Goal: Task Accomplishment & Management: Manage account settings

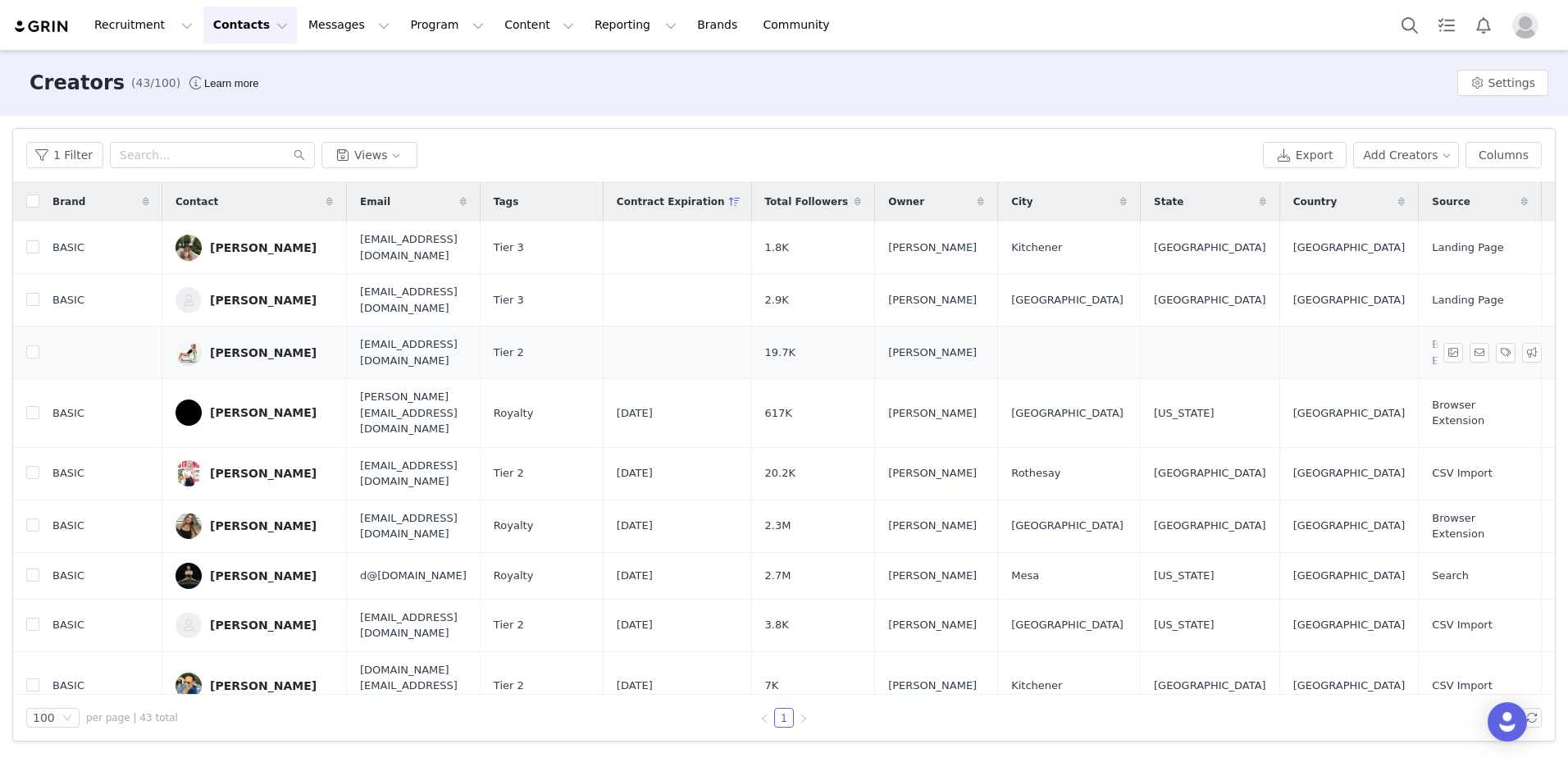
click at [237, 354] on div "[PERSON_NAME]" at bounding box center [263, 352] width 107 height 13
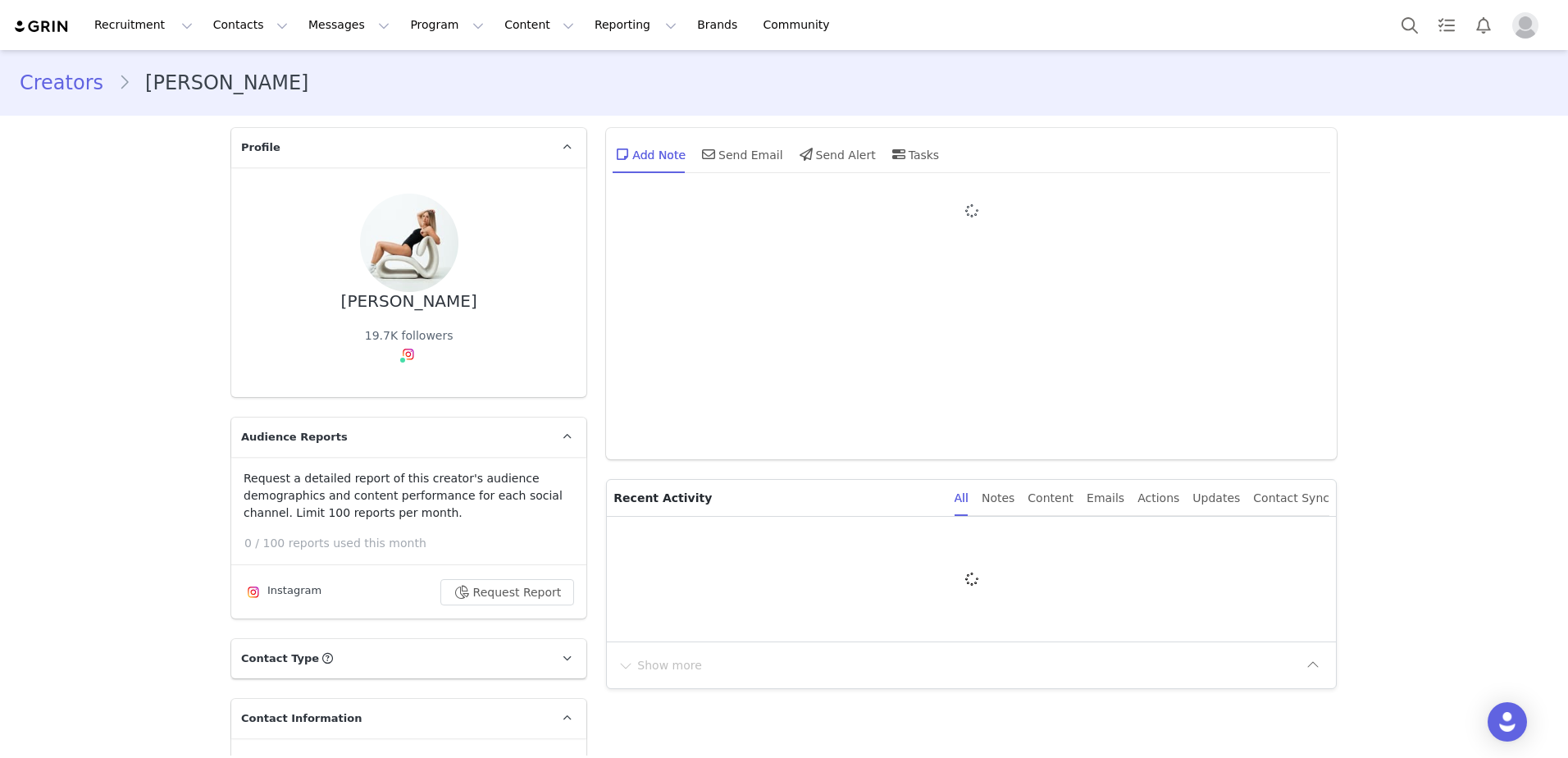
type input "+1 ([GEOGRAPHIC_DATA])"
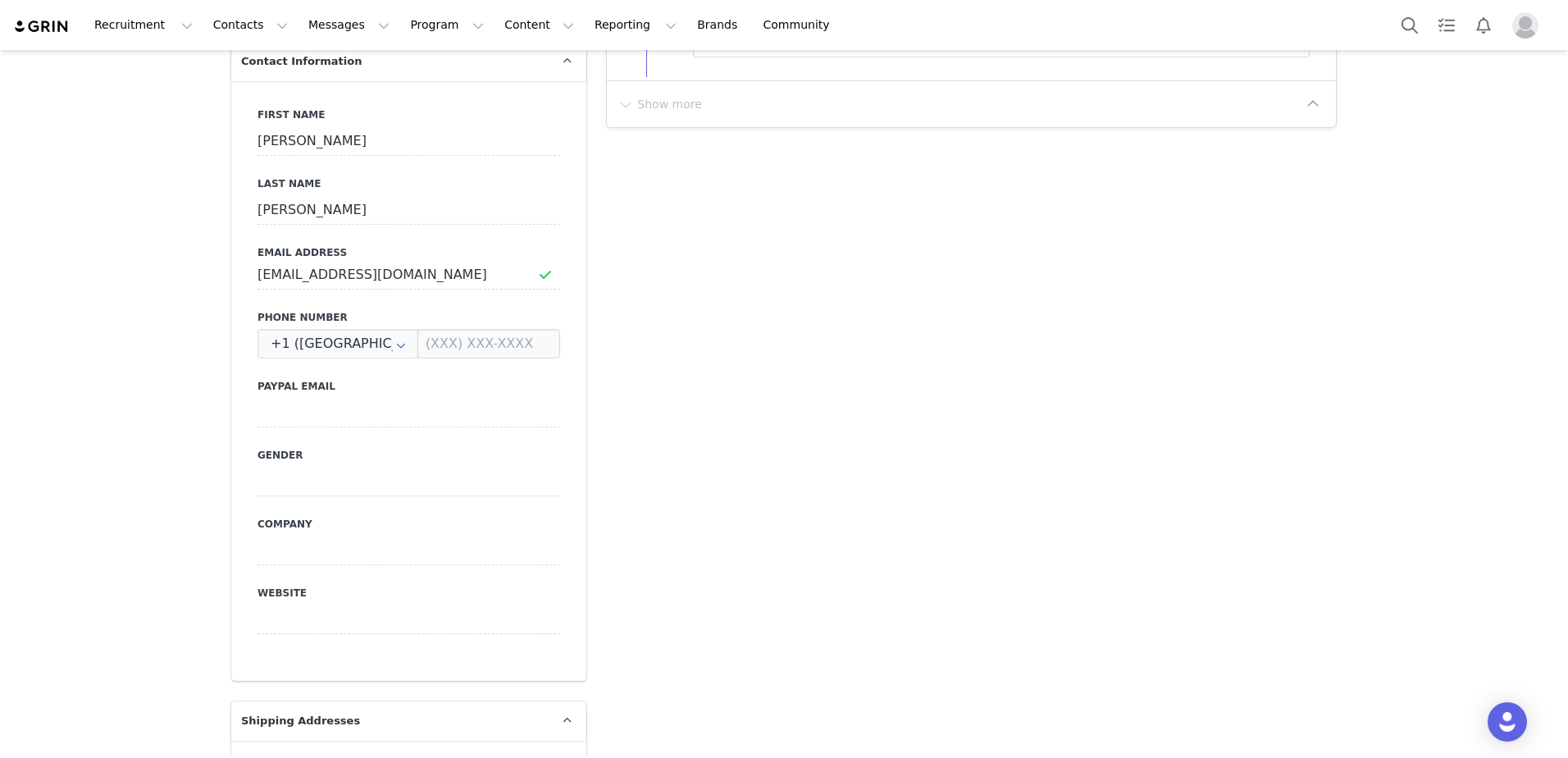
scroll to position [656, 0]
click at [427, 338] on input at bounding box center [488, 345] width 142 height 29
type input "2894569071"
type input "(289) 456-9071"
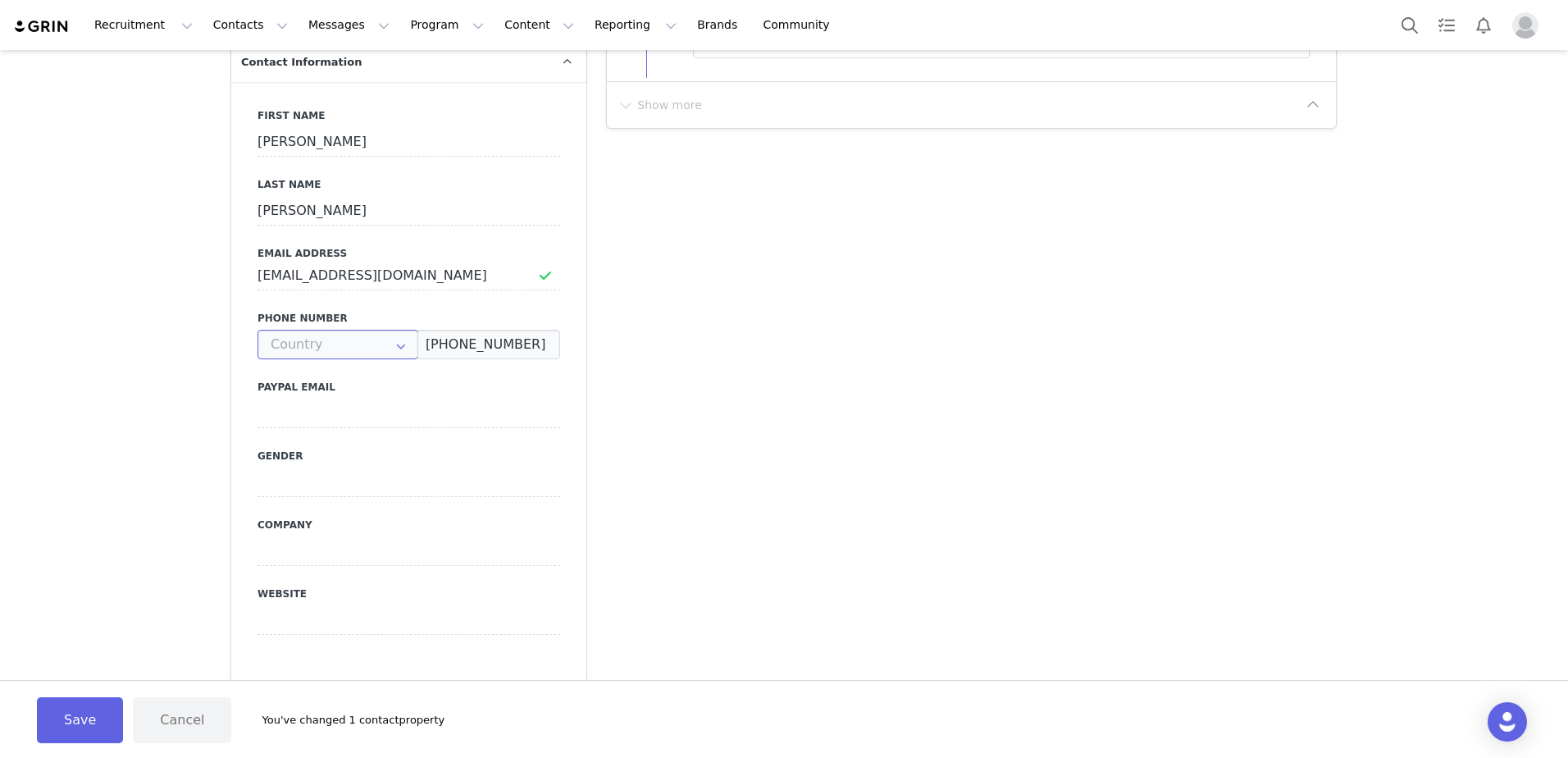
click at [338, 339] on input "text" at bounding box center [338, 345] width 161 height 29
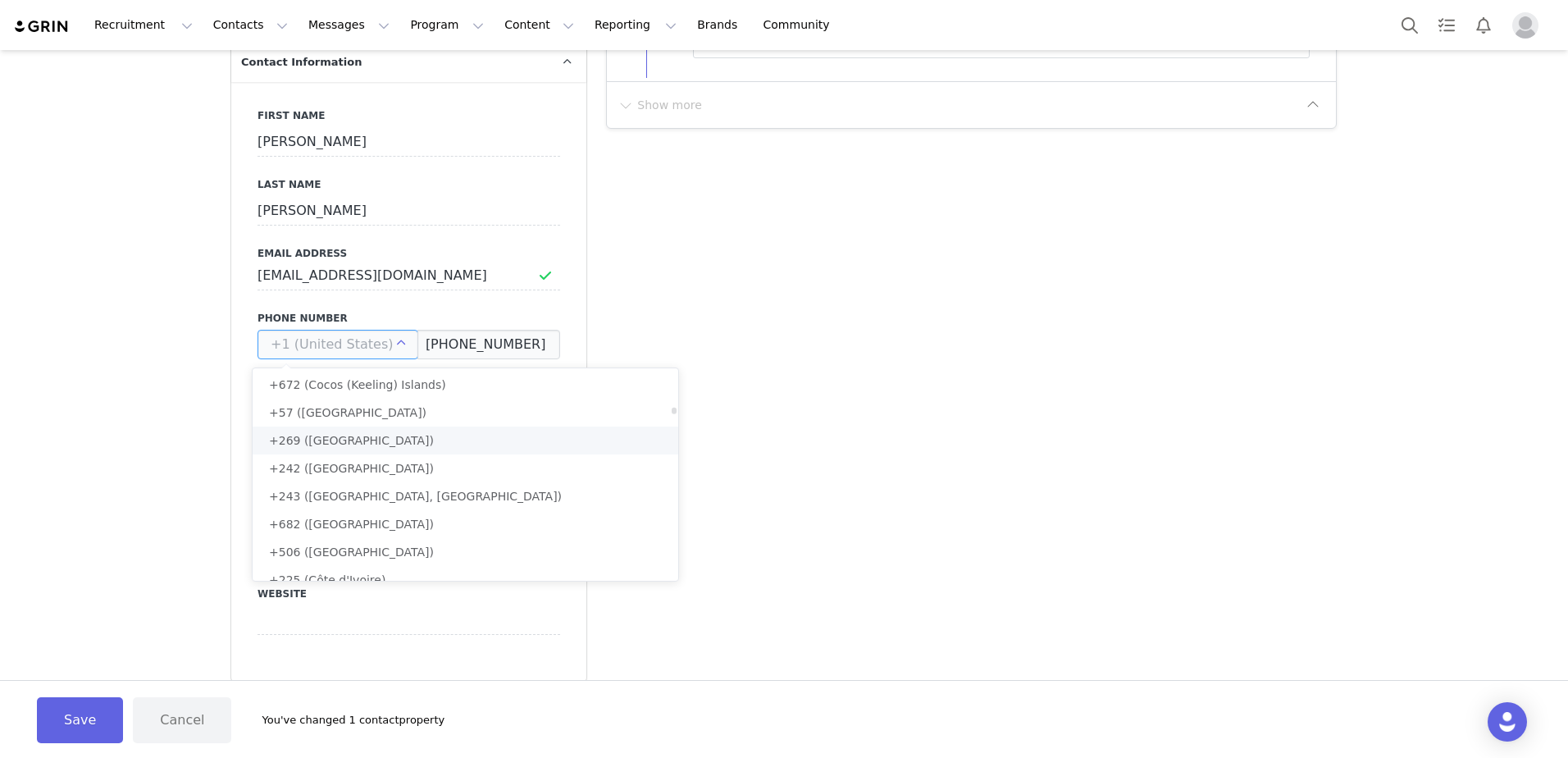
scroll to position [955, 0]
click at [405, 406] on li "+1 (Canada)" at bounding box center [471, 407] width 438 height 27
type input "+1 (Canada)"
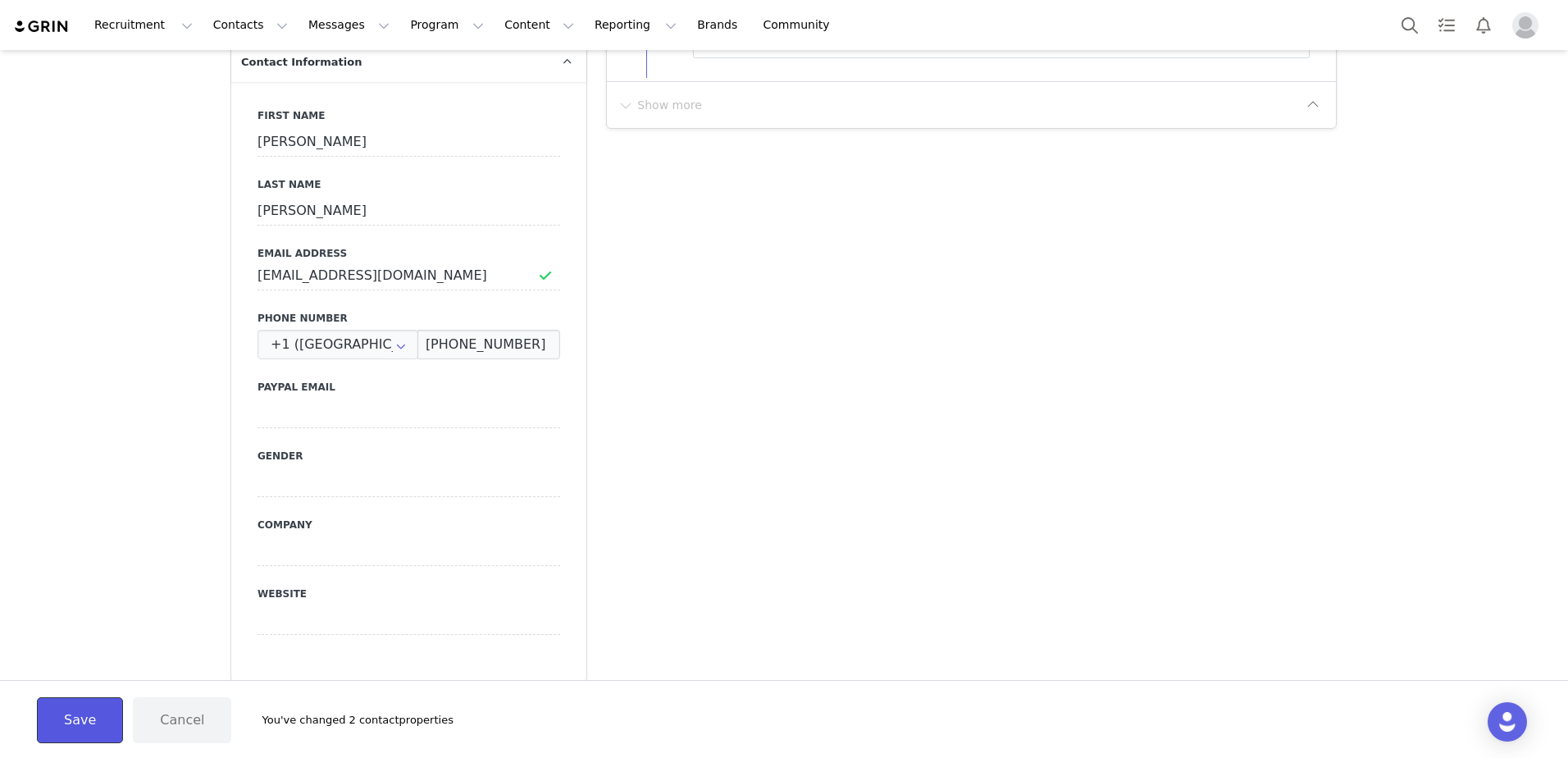
click at [78, 721] on button "Save" at bounding box center [81, 720] width 86 height 46
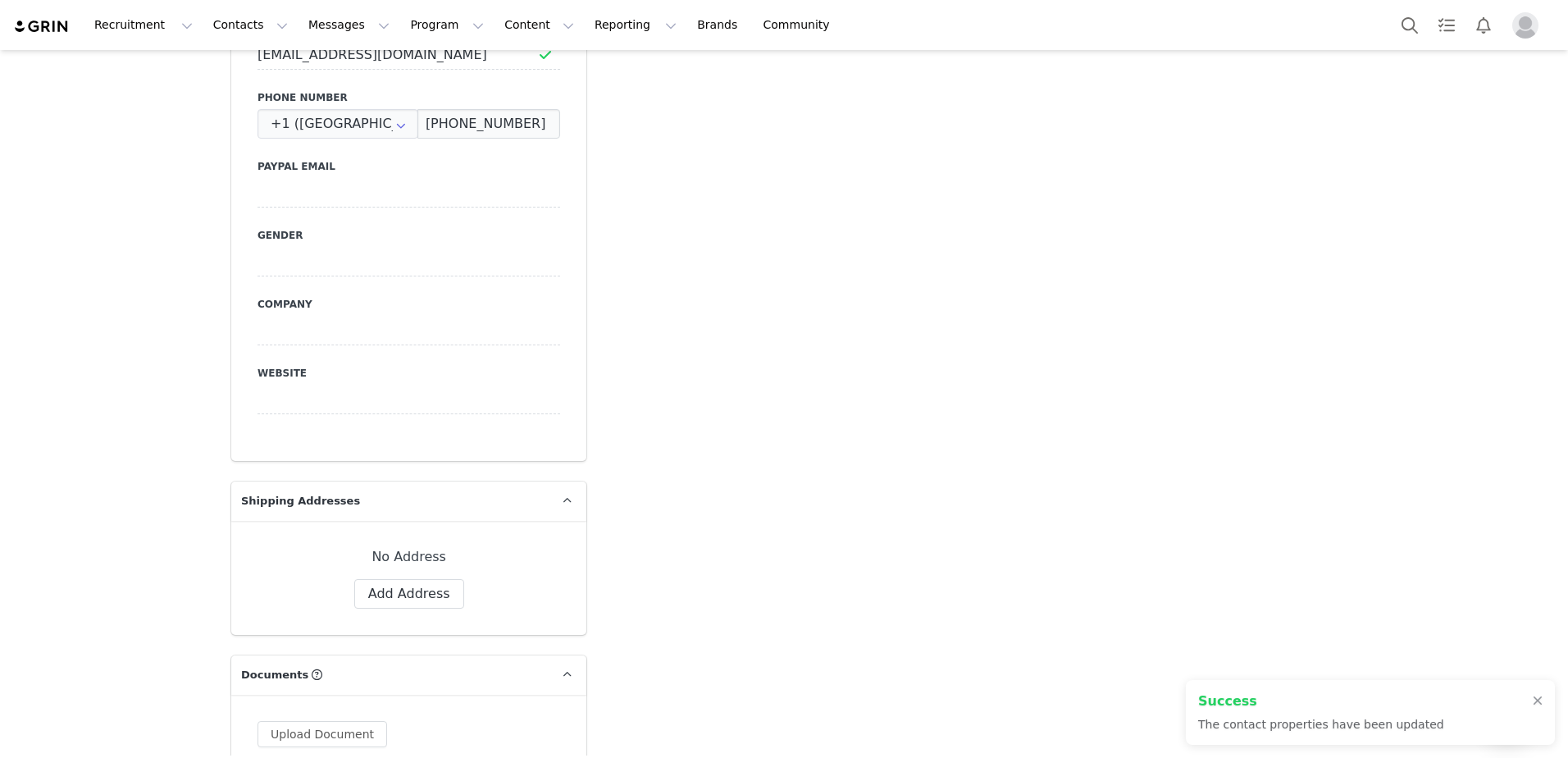
scroll to position [902, 0]
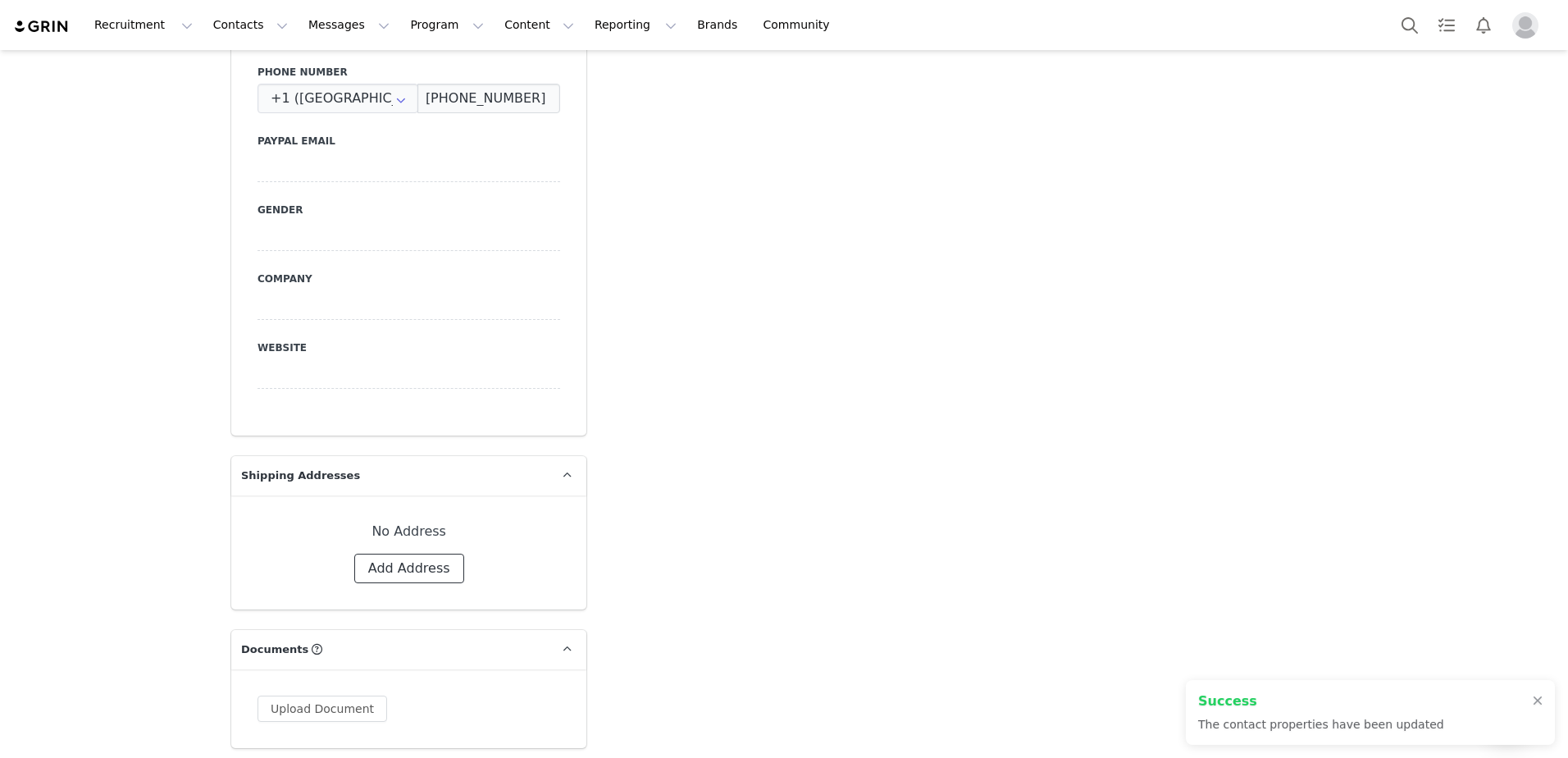
click at [397, 559] on button "Add Address" at bounding box center [409, 568] width 110 height 29
select select
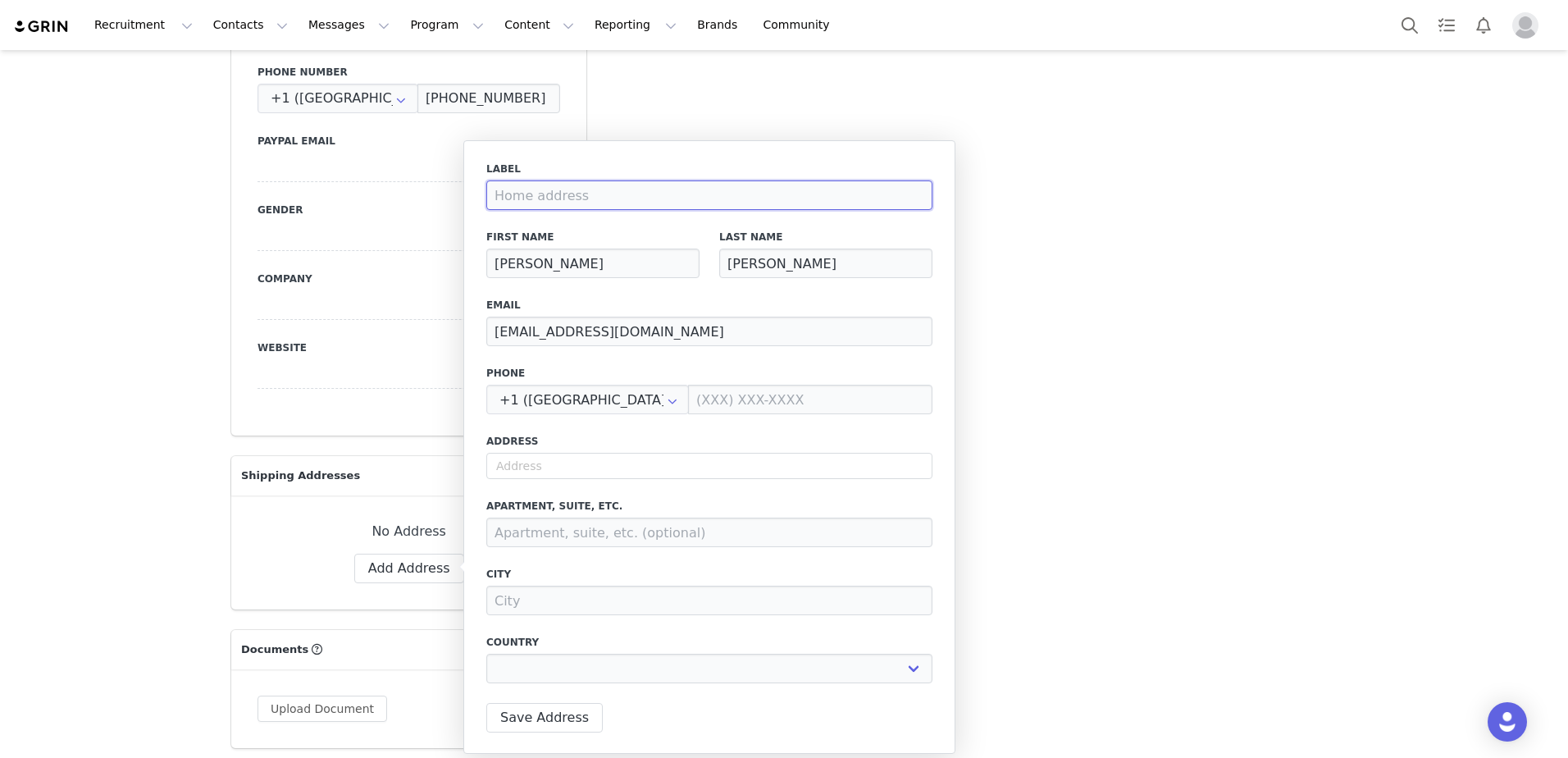
click at [567, 197] on input at bounding box center [709, 195] width 447 height 29
type input "P"
select select
type input "Pr"
select select
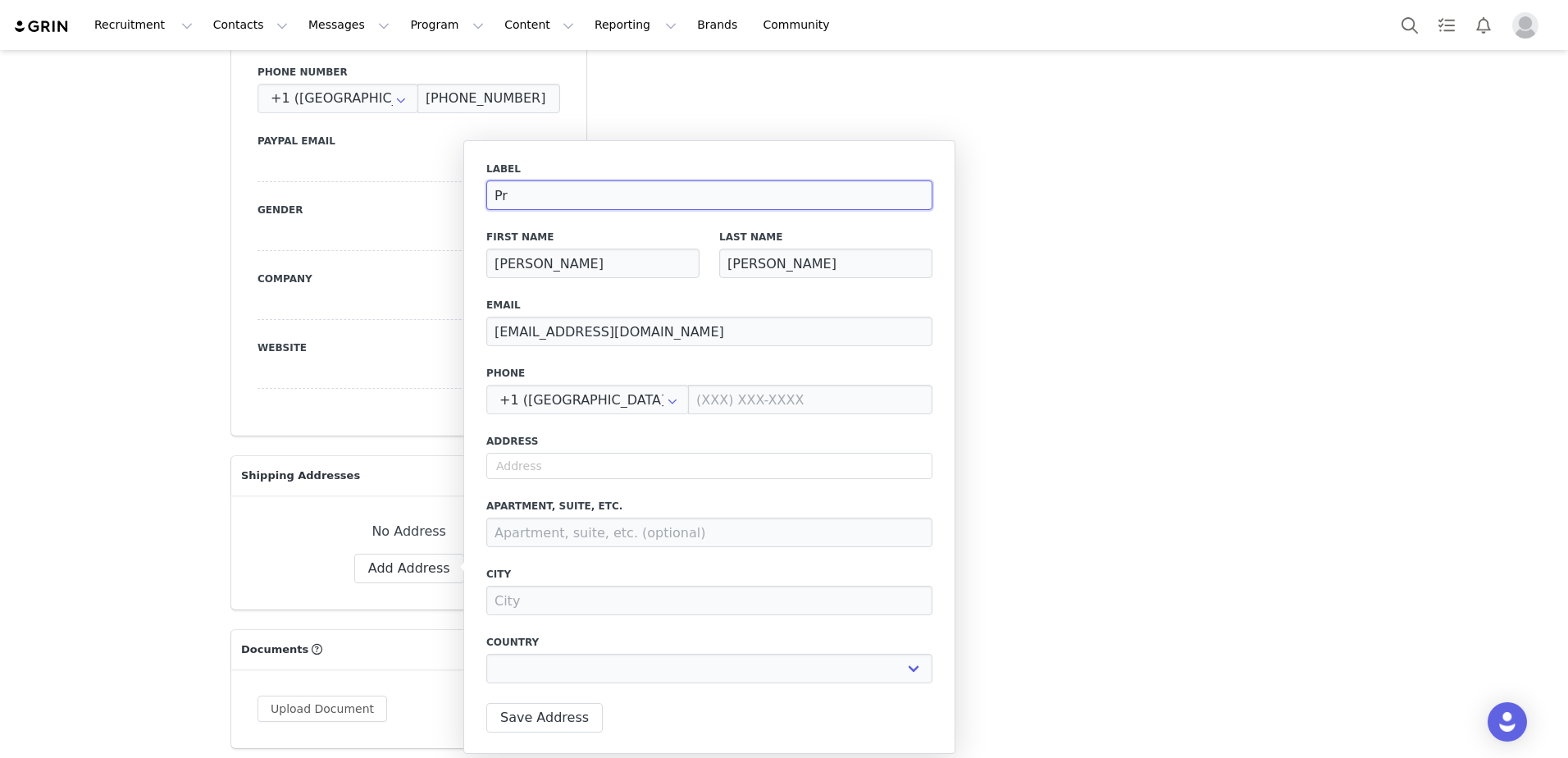
type input "Pri"
select select
type input "Prim"
select select
type input "Prima"
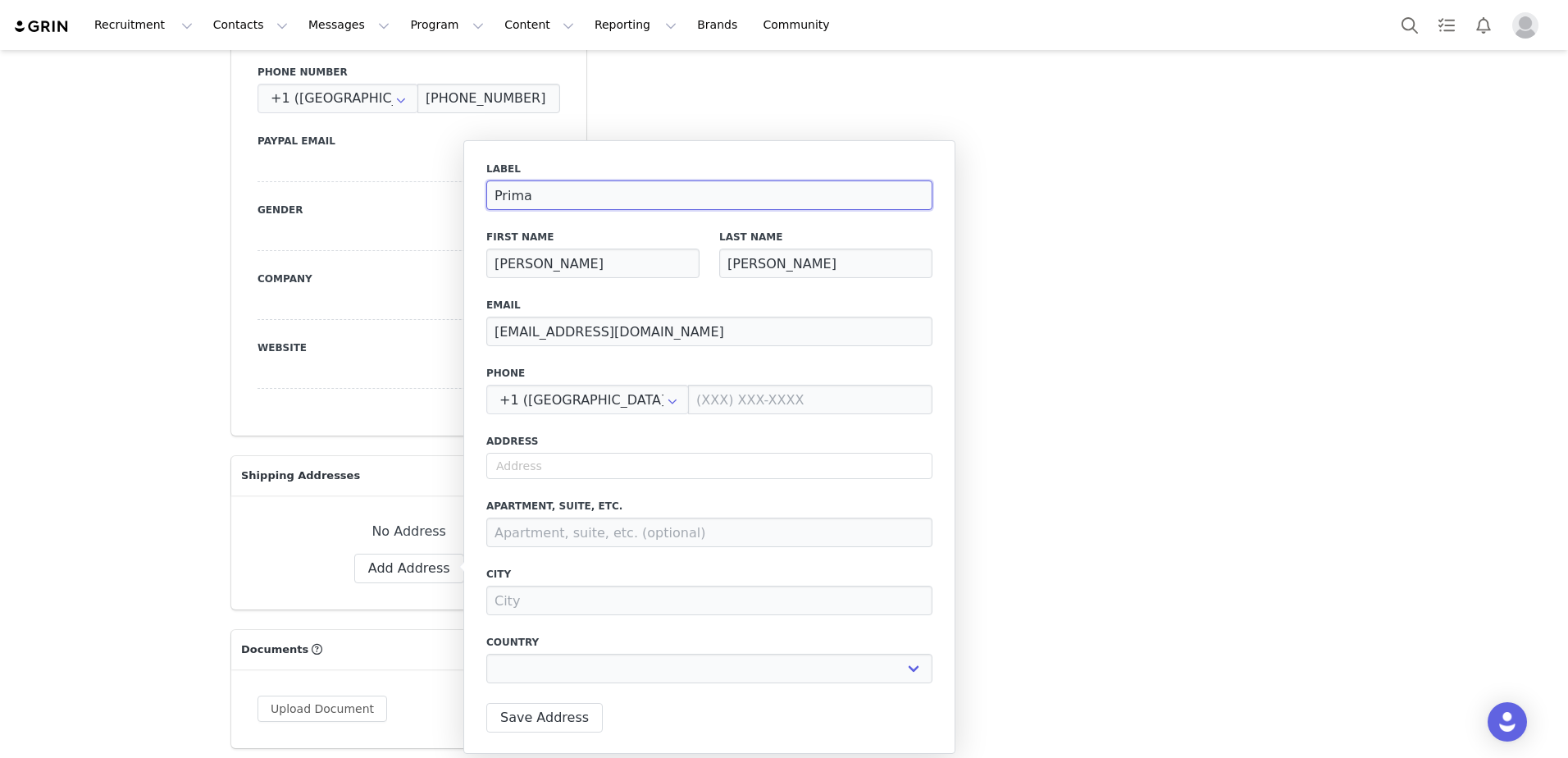
select select
type input "Primar"
select select
type input "Primary"
select select
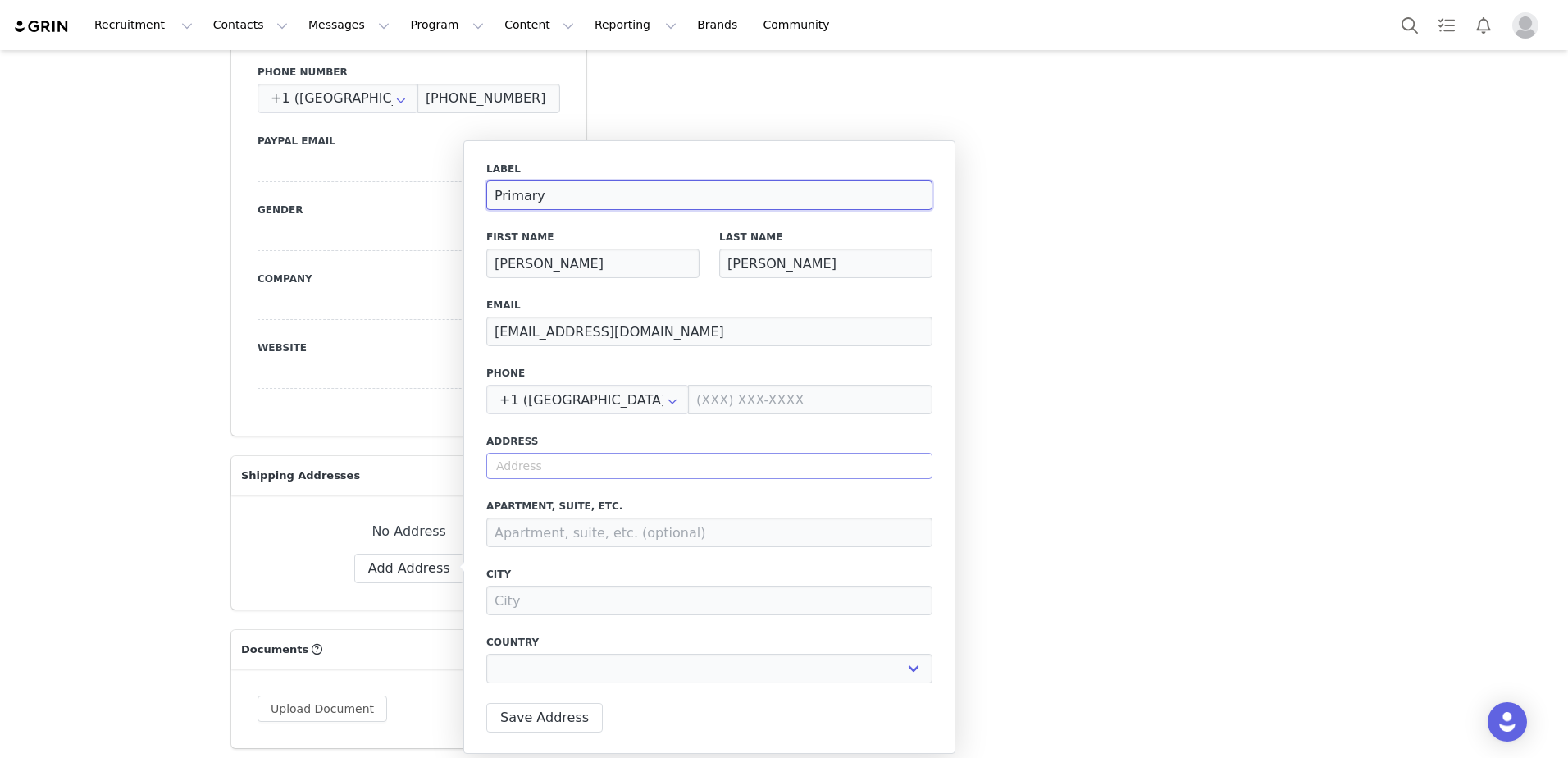
type input "Primary"
click at [591, 466] on input "text" at bounding box center [709, 465] width 447 height 27
select select
click at [564, 400] on input "text" at bounding box center [587, 400] width 202 height 29
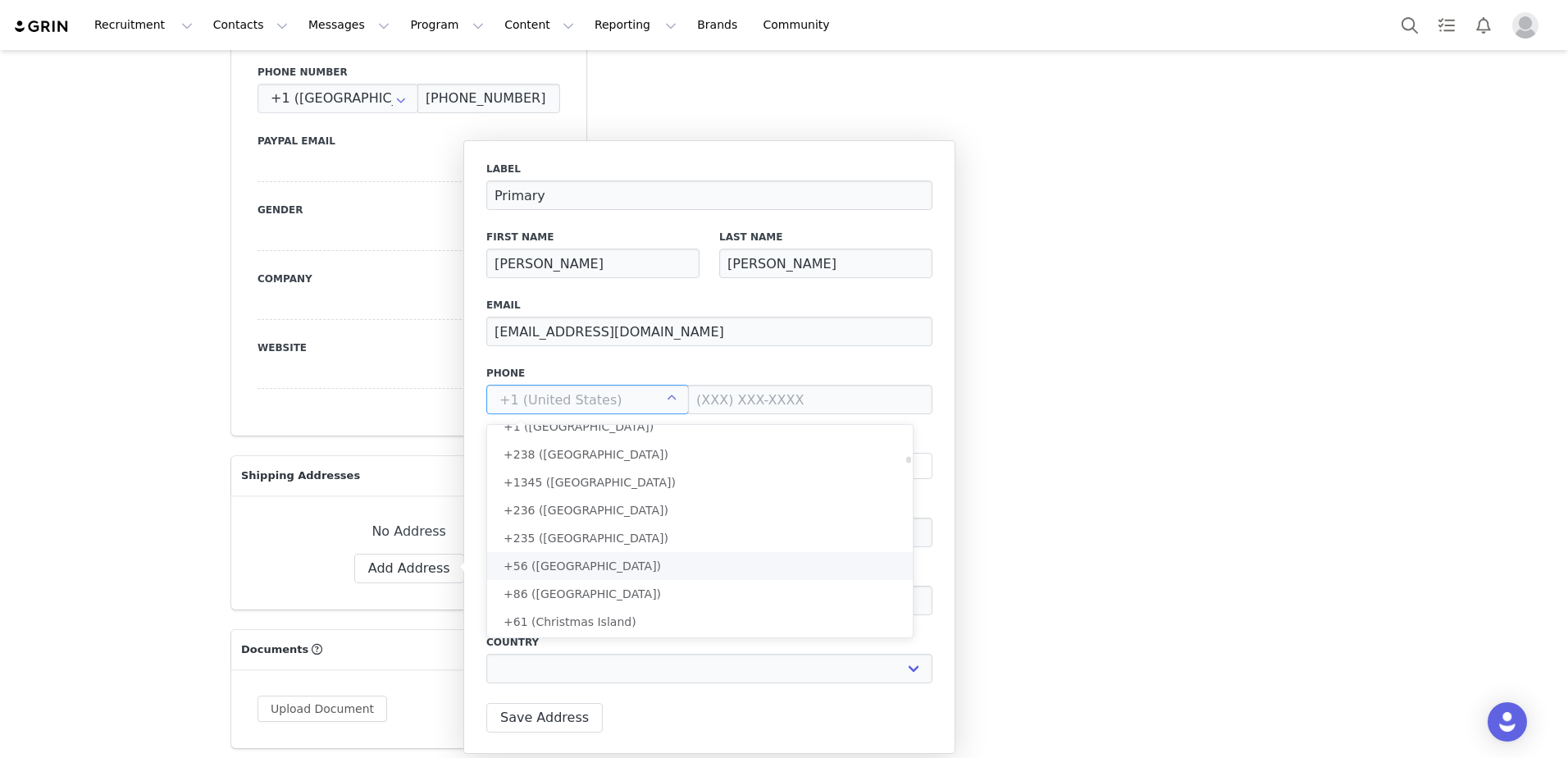
scroll to position [955, 0]
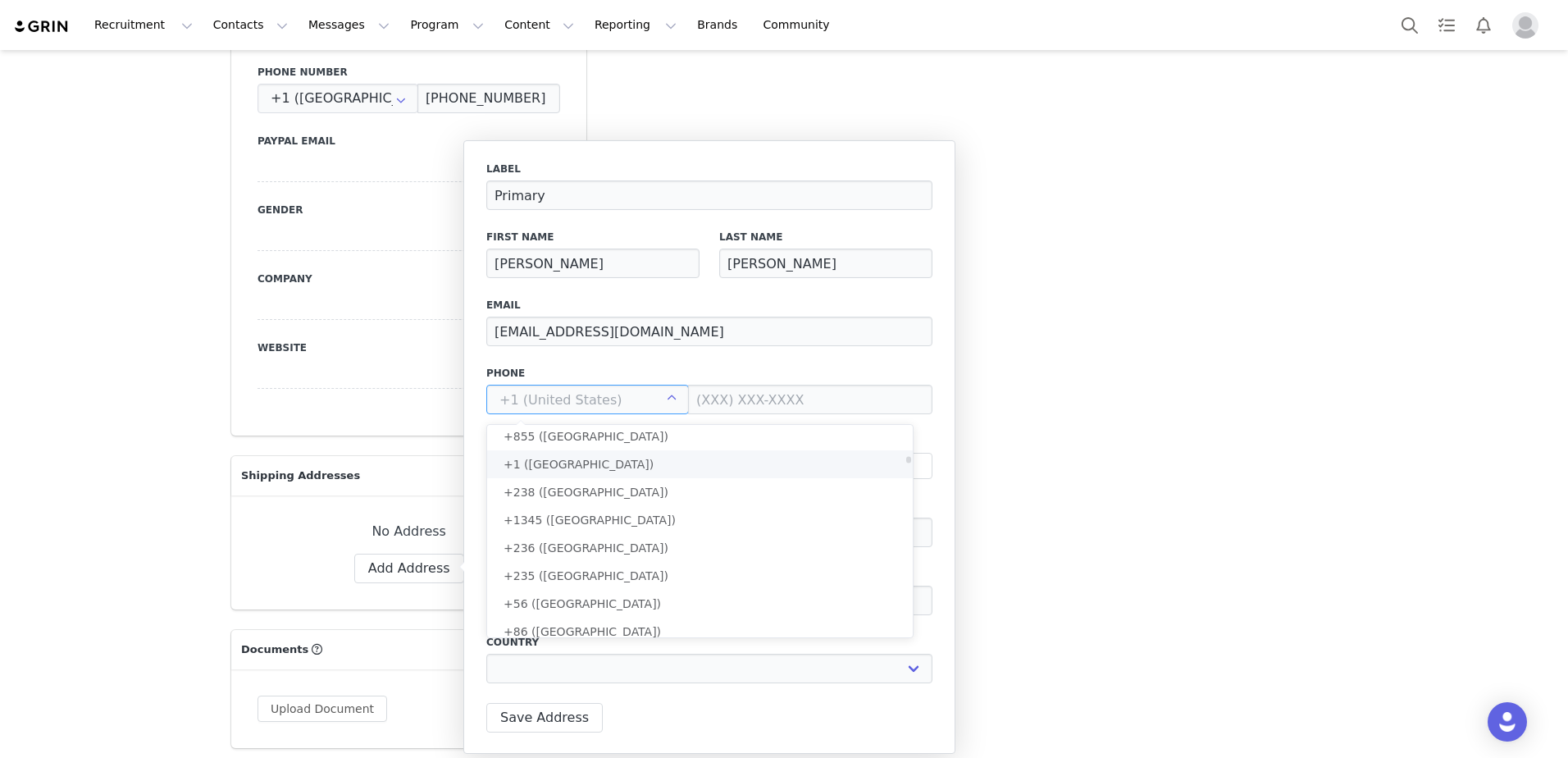
click at [606, 464] on li "+1 (Canada)" at bounding box center [706, 464] width 438 height 27
type input "+1 (Canada)"
select select
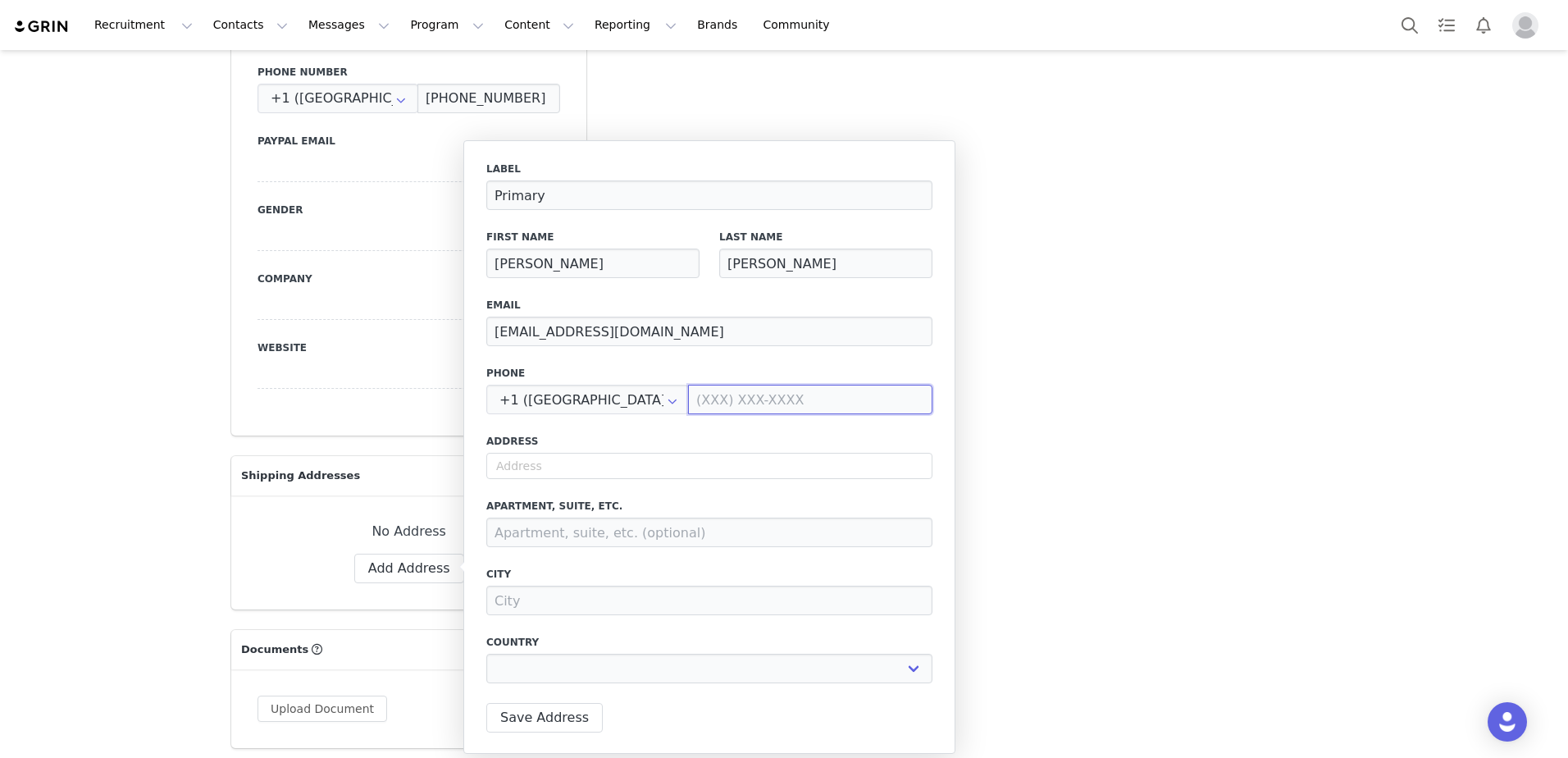
click at [689, 402] on input at bounding box center [810, 400] width 244 height 29
type input "2"
select select
type input "28"
select select
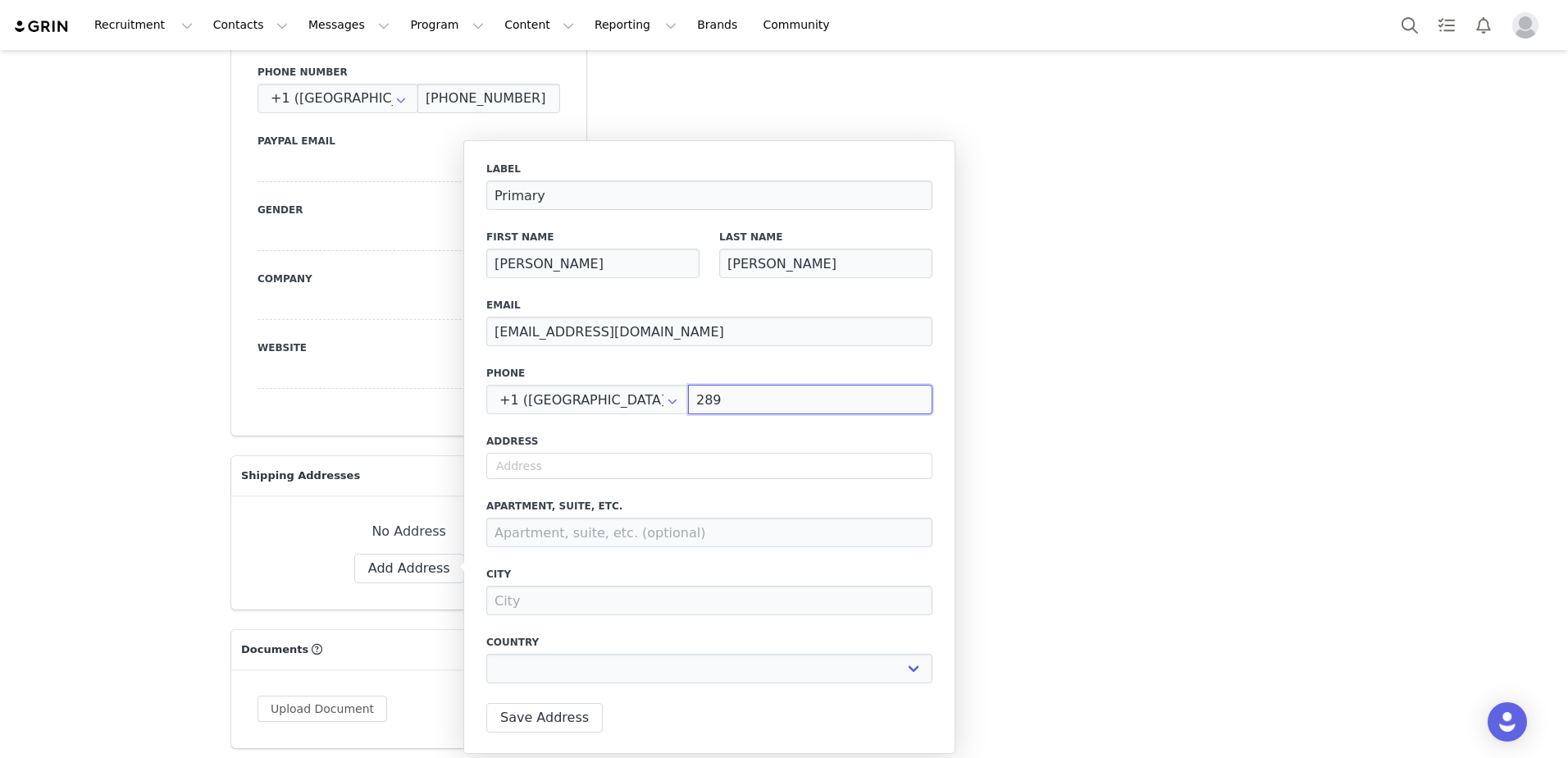
type input "(289)"
select select
type input "(289) 45"
select select
type input "(289) 456"
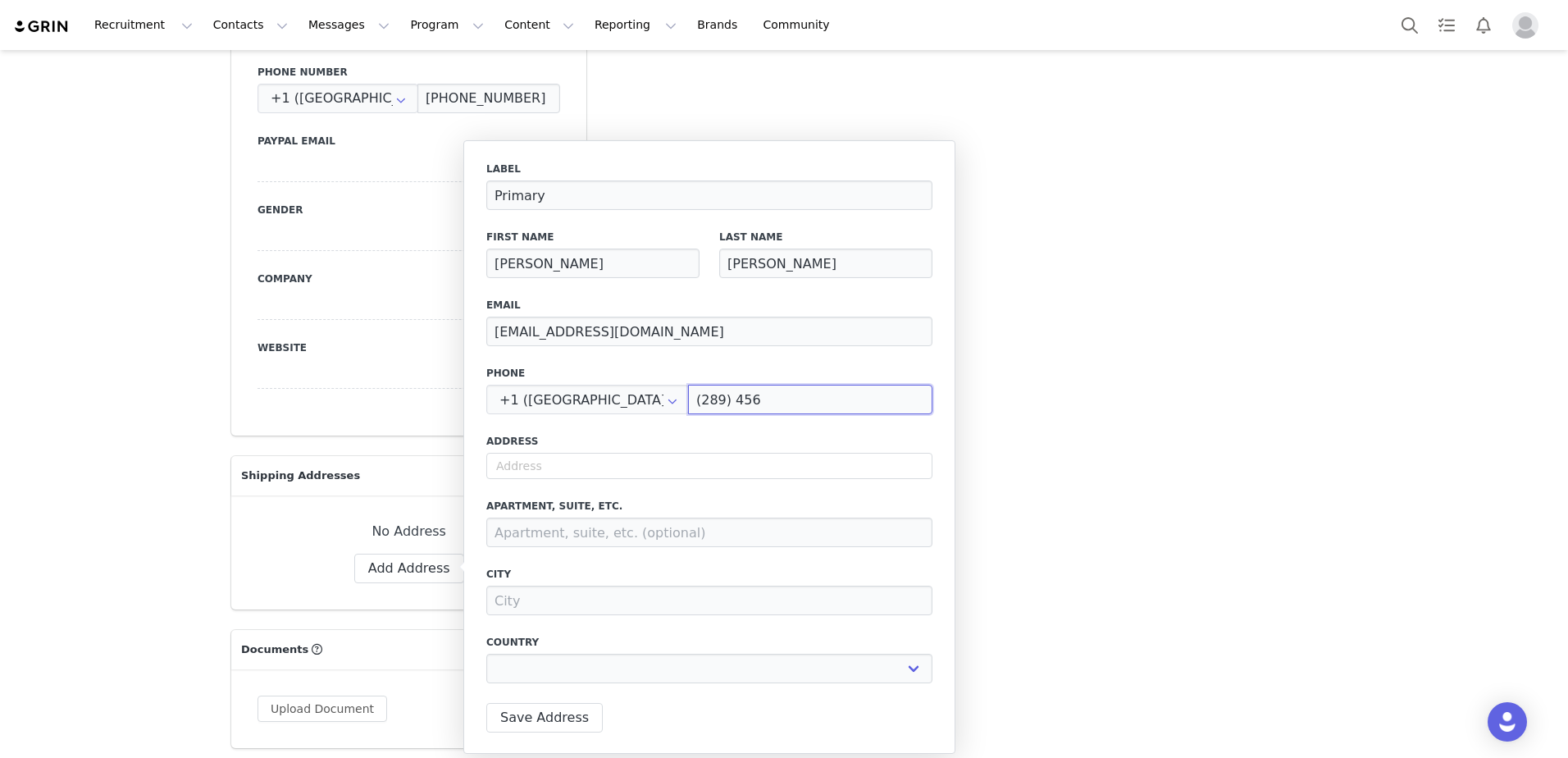
select select
type input "(289) 456-9"
select select
type input "(289) 456-90"
select select
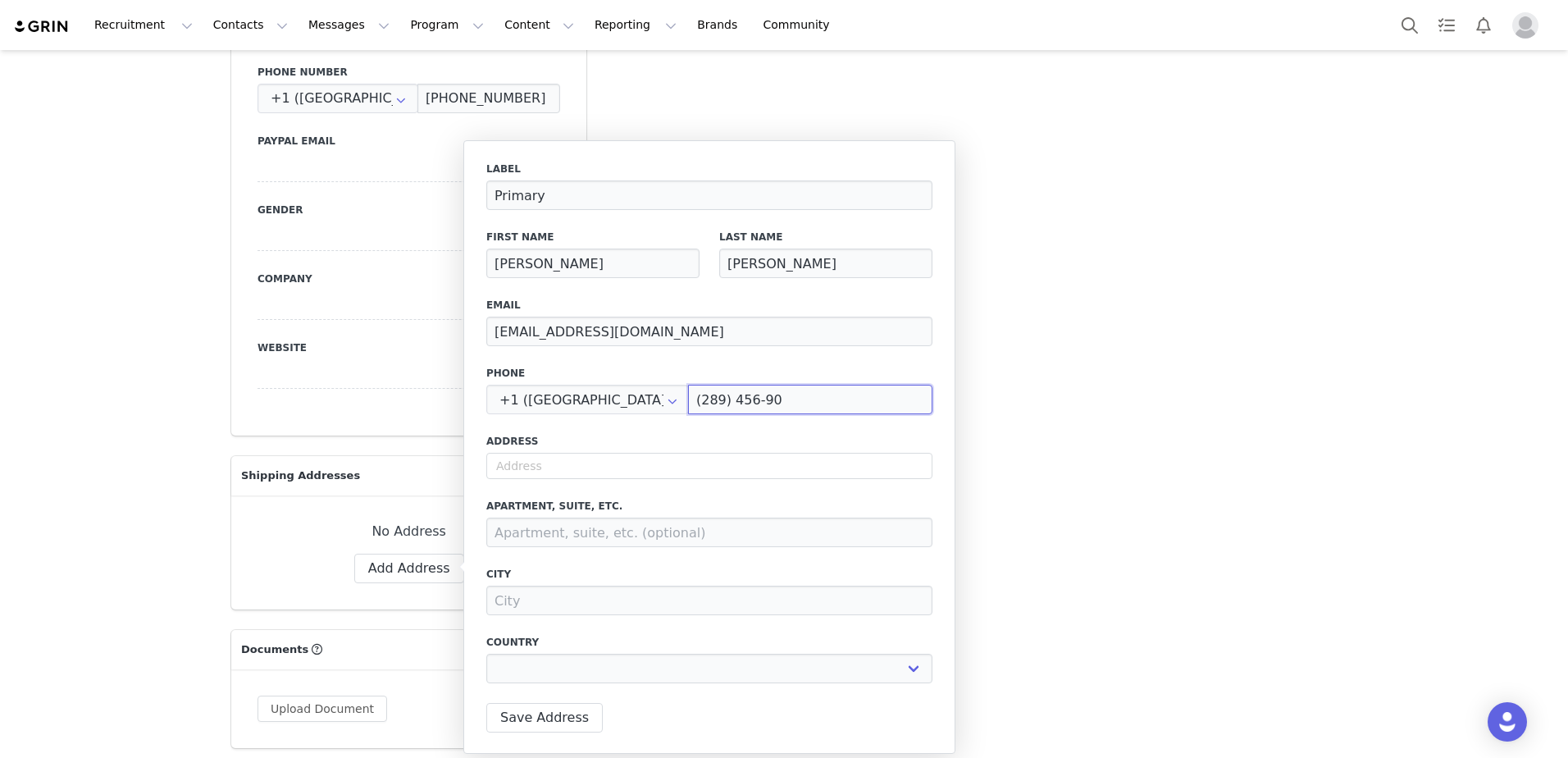
type input "(289) 456-907"
select select
type input "(289) 456-9071"
select select
type input "(289) 456-9071"
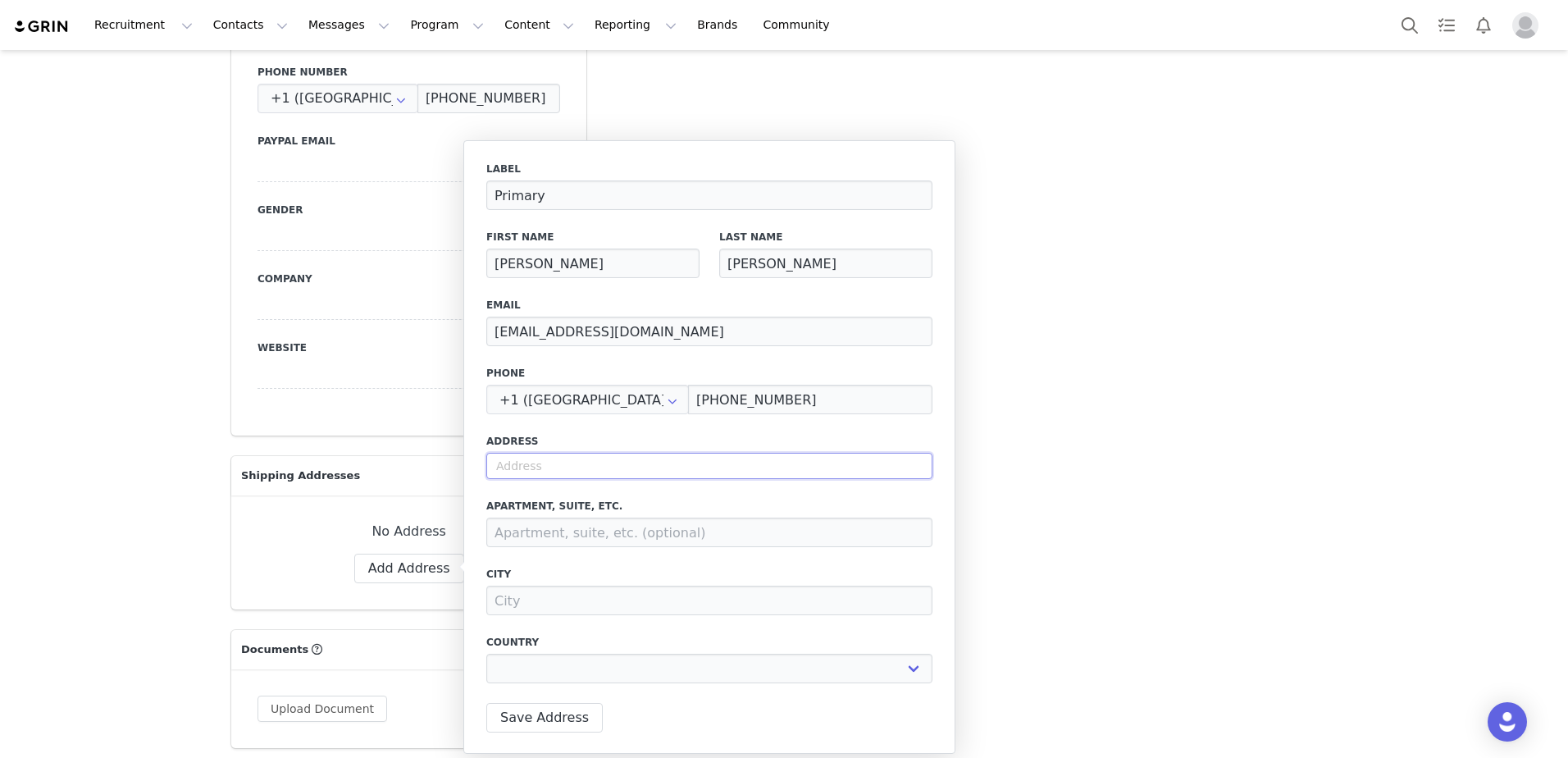
click at [703, 477] on input "text" at bounding box center [709, 465] width 447 height 27
type input "3"
select select
type input "36"
select select
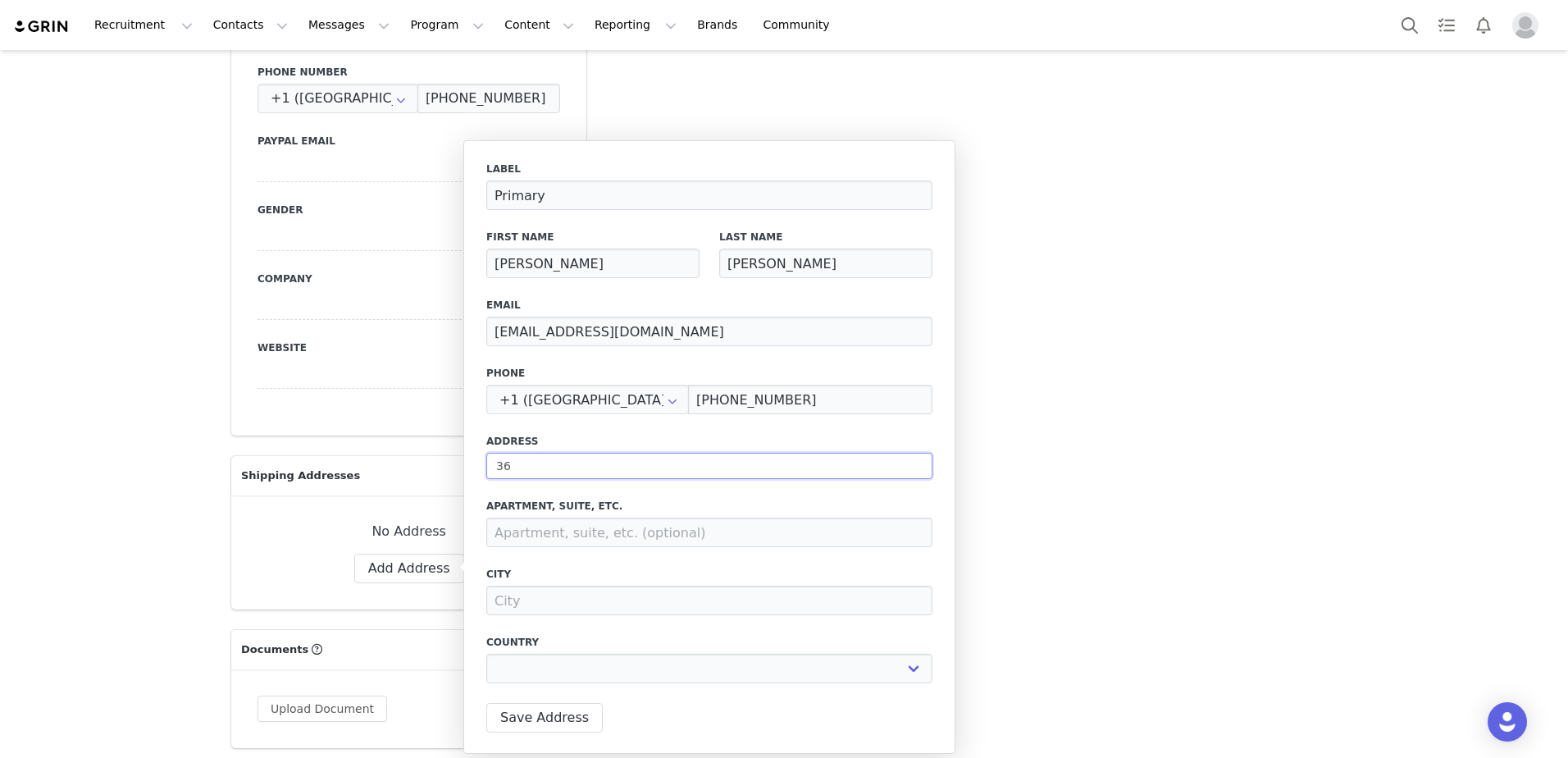
type input "361"
select select
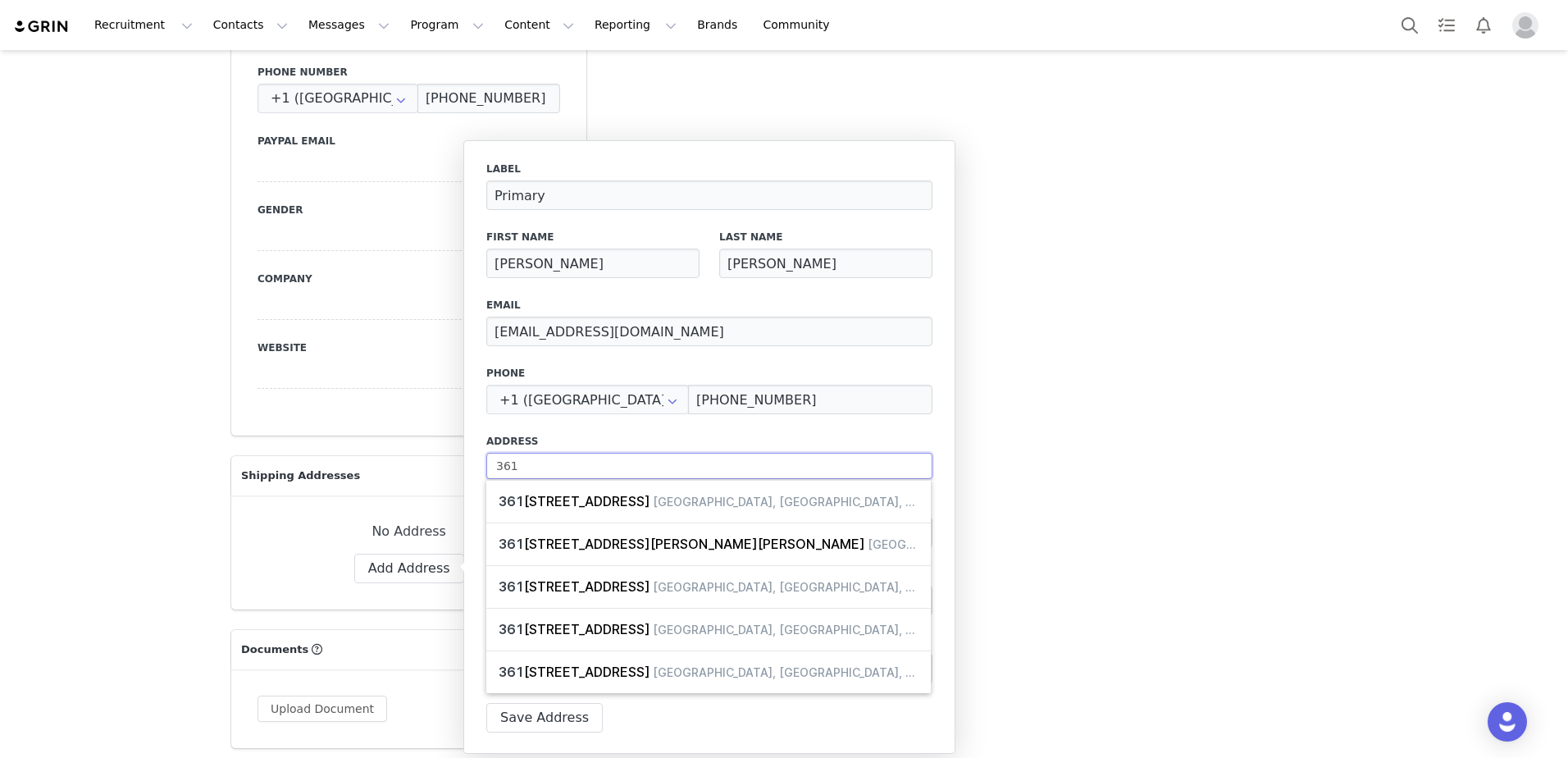
type input "361"
select select
type input "361 M"
select select
type input "361 Ma"
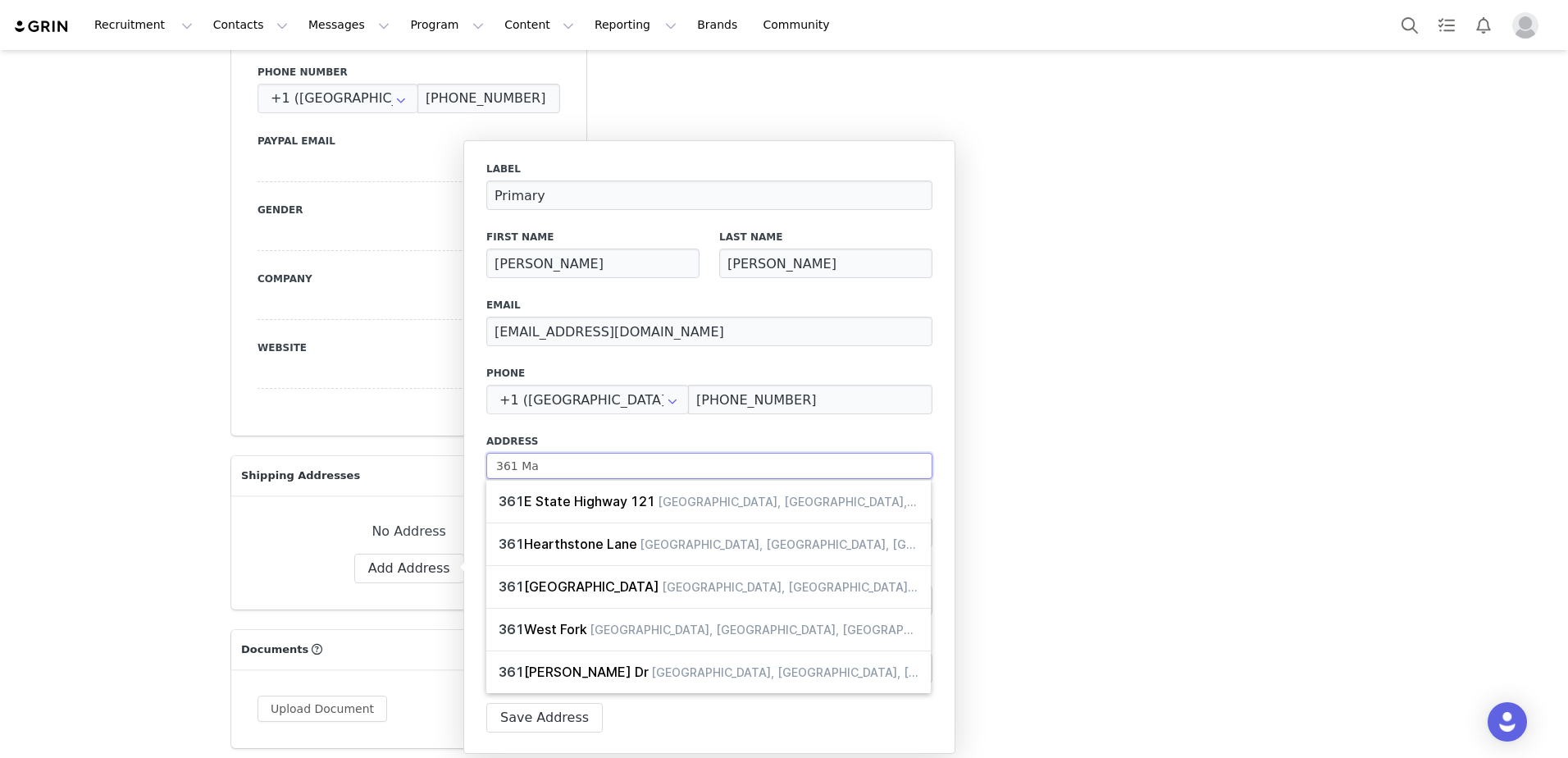
select select
type input "361 Mac"
select select
type input "361 MacI"
select select
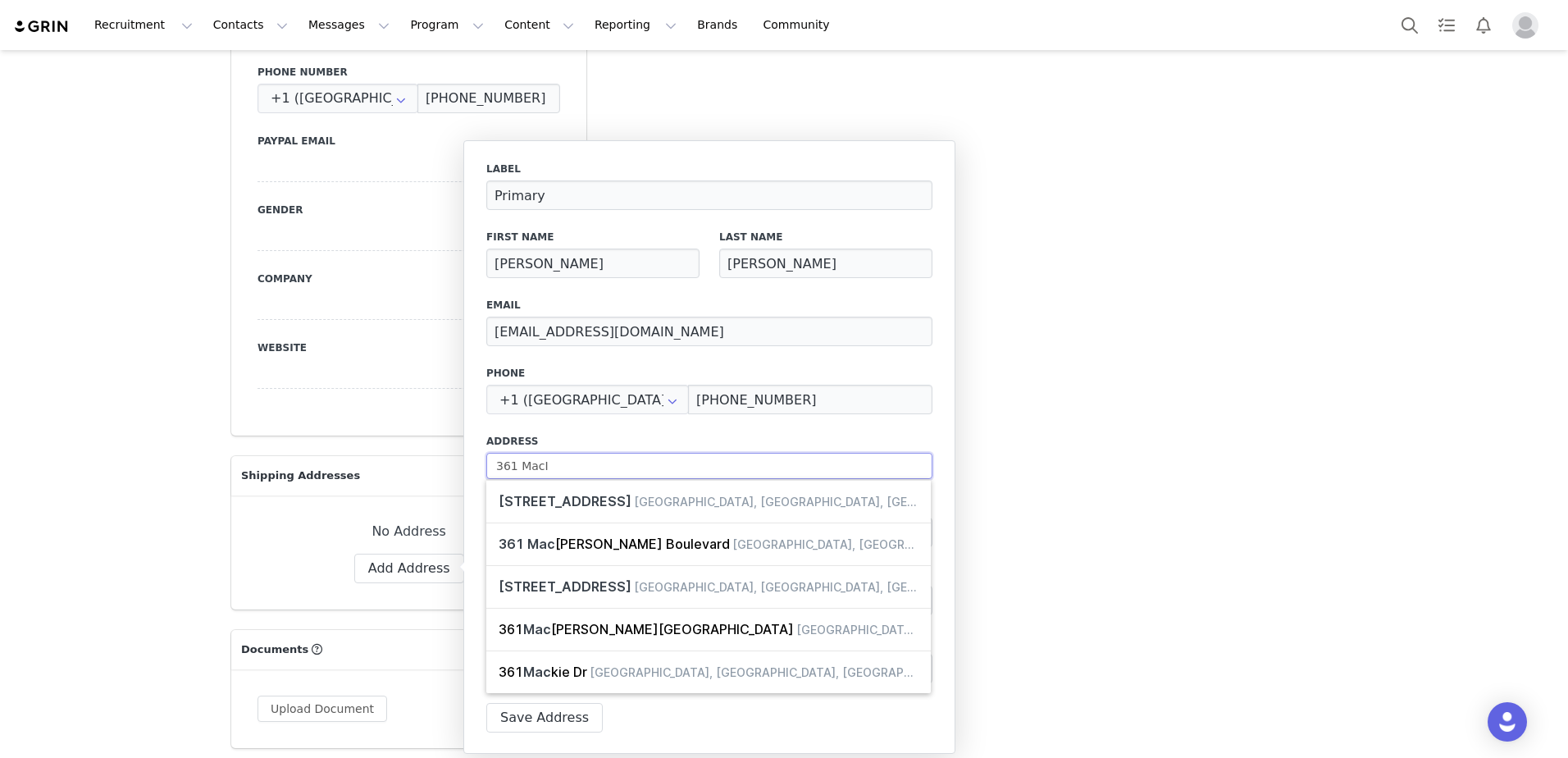
type input "361 MacIn"
select select
type input "361 MacInt"
select select
type input "361 MacInto"
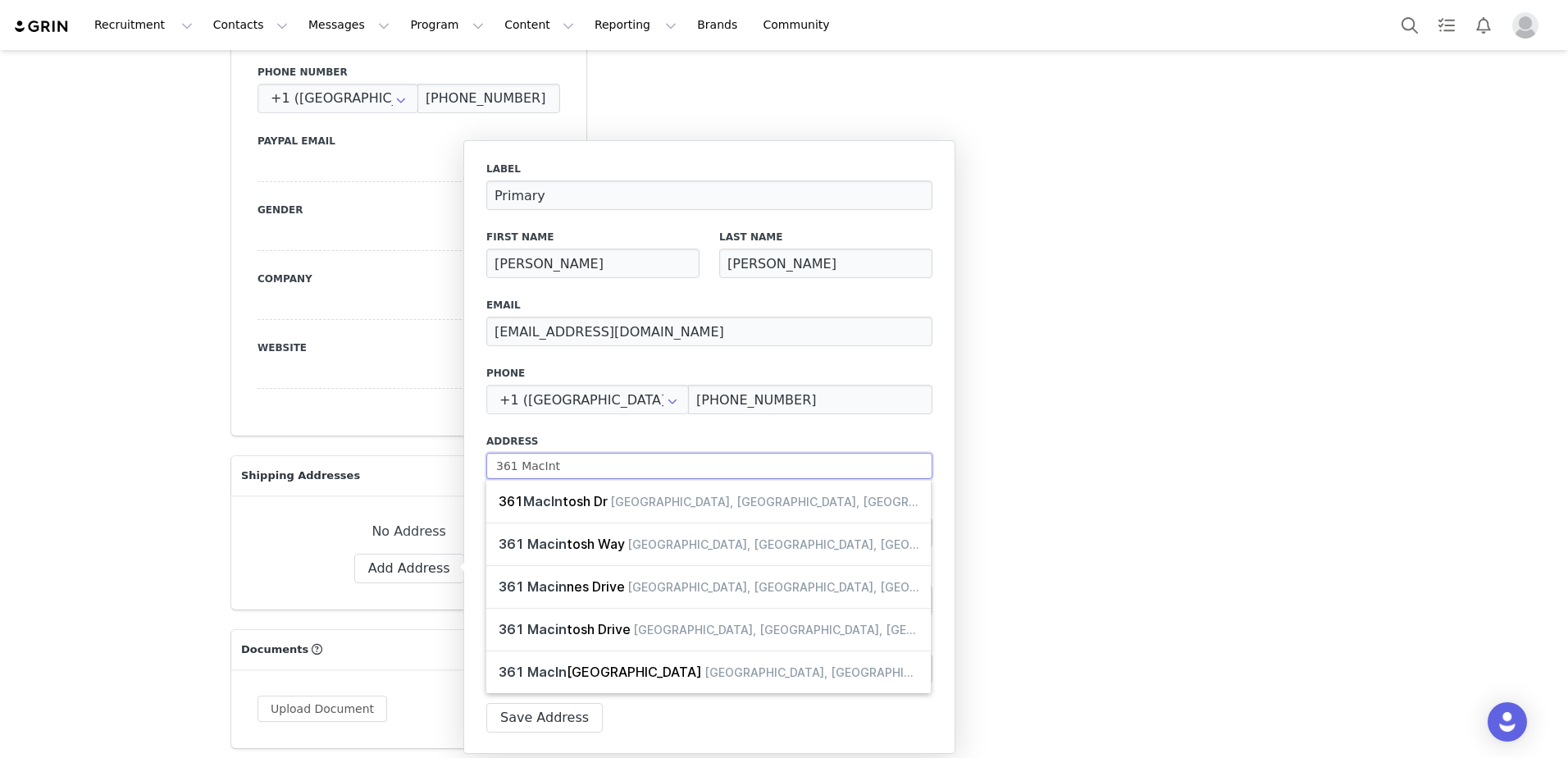
select select
type input "361 MacIntos"
select select
type input "361 MacIntosh"
select select
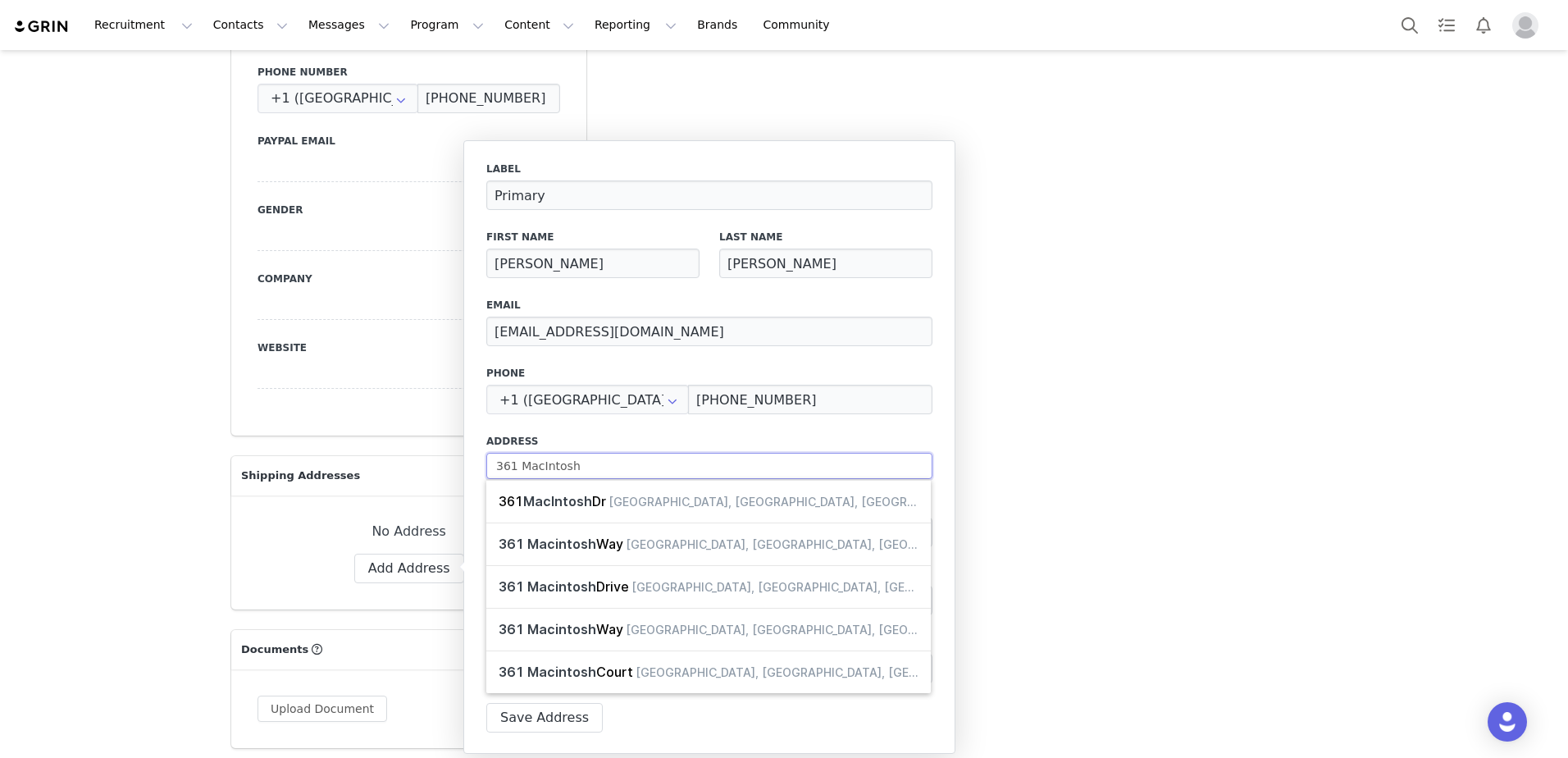
type input "361 MacIntosh"
select select
type input "361 MacIntosh D"
select select
type input "361 MacIntosh Dr"
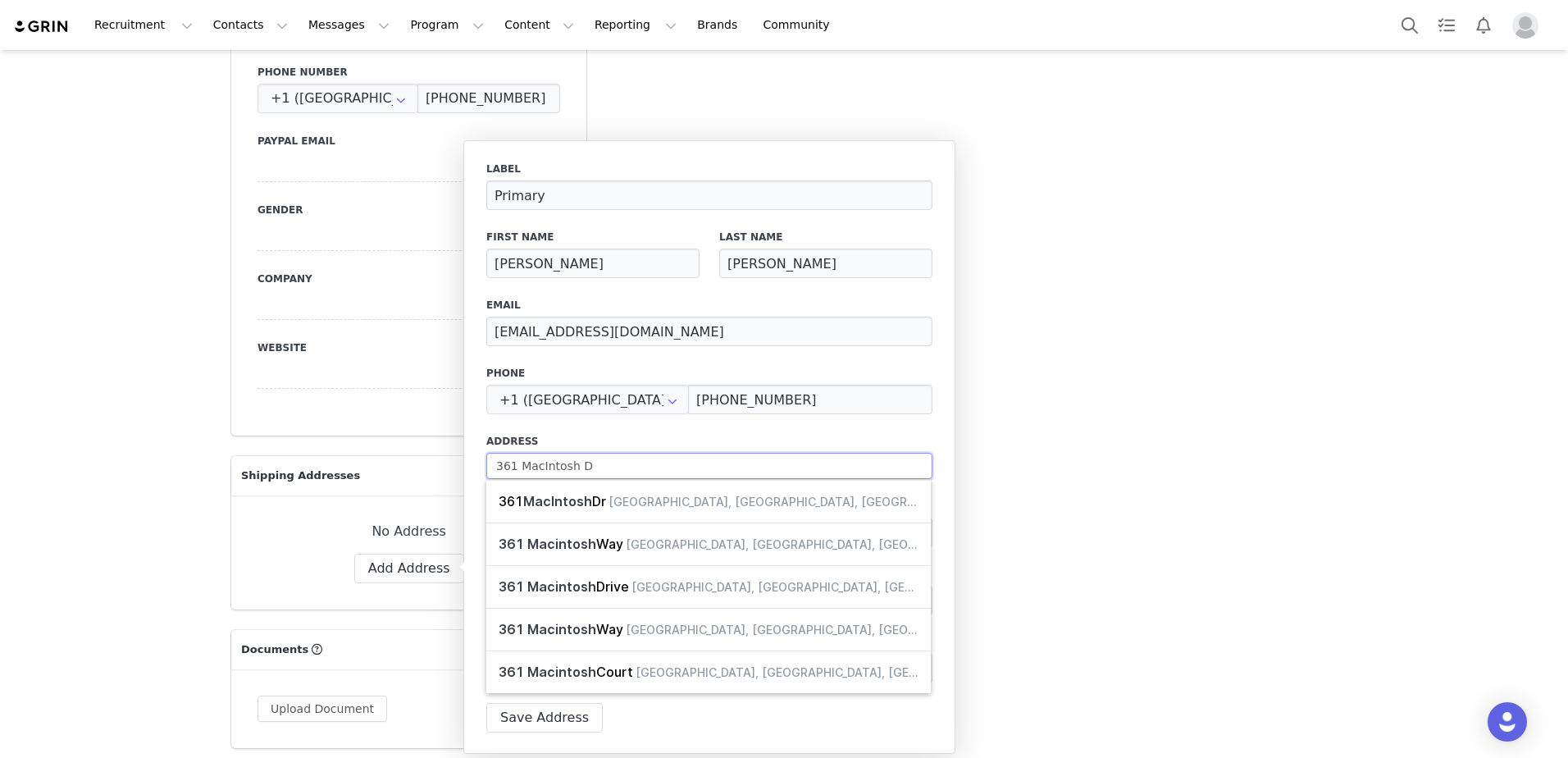
select select
type input "361 MacIntosh Dri"
select select
type input "361 MacIntosh Driv"
select select
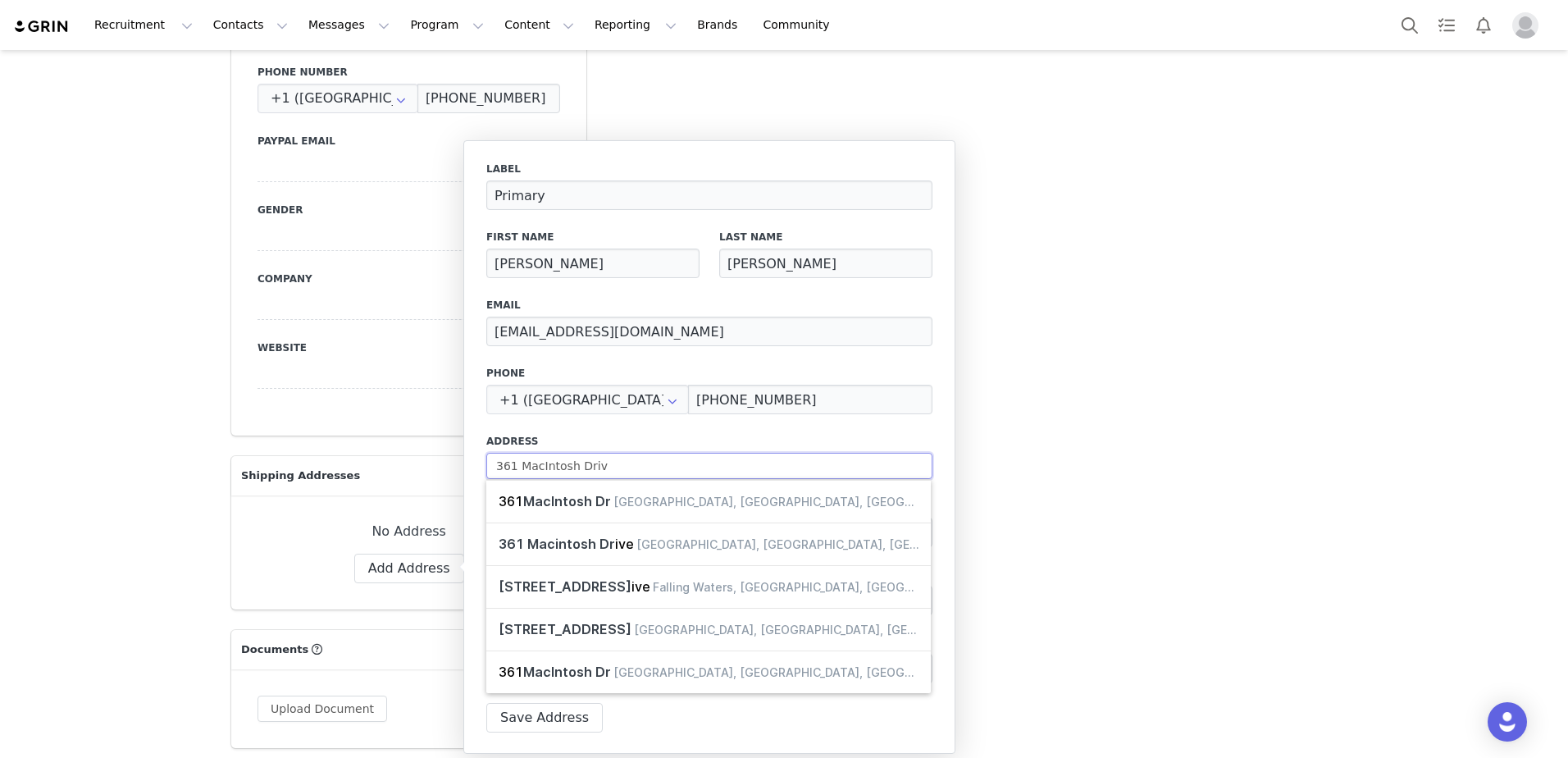
type input "361 MacIntosh Drive"
select select
type input "361 MacIntosh Dr"
type input "[PERSON_NAME]"
select select "[object Object]"
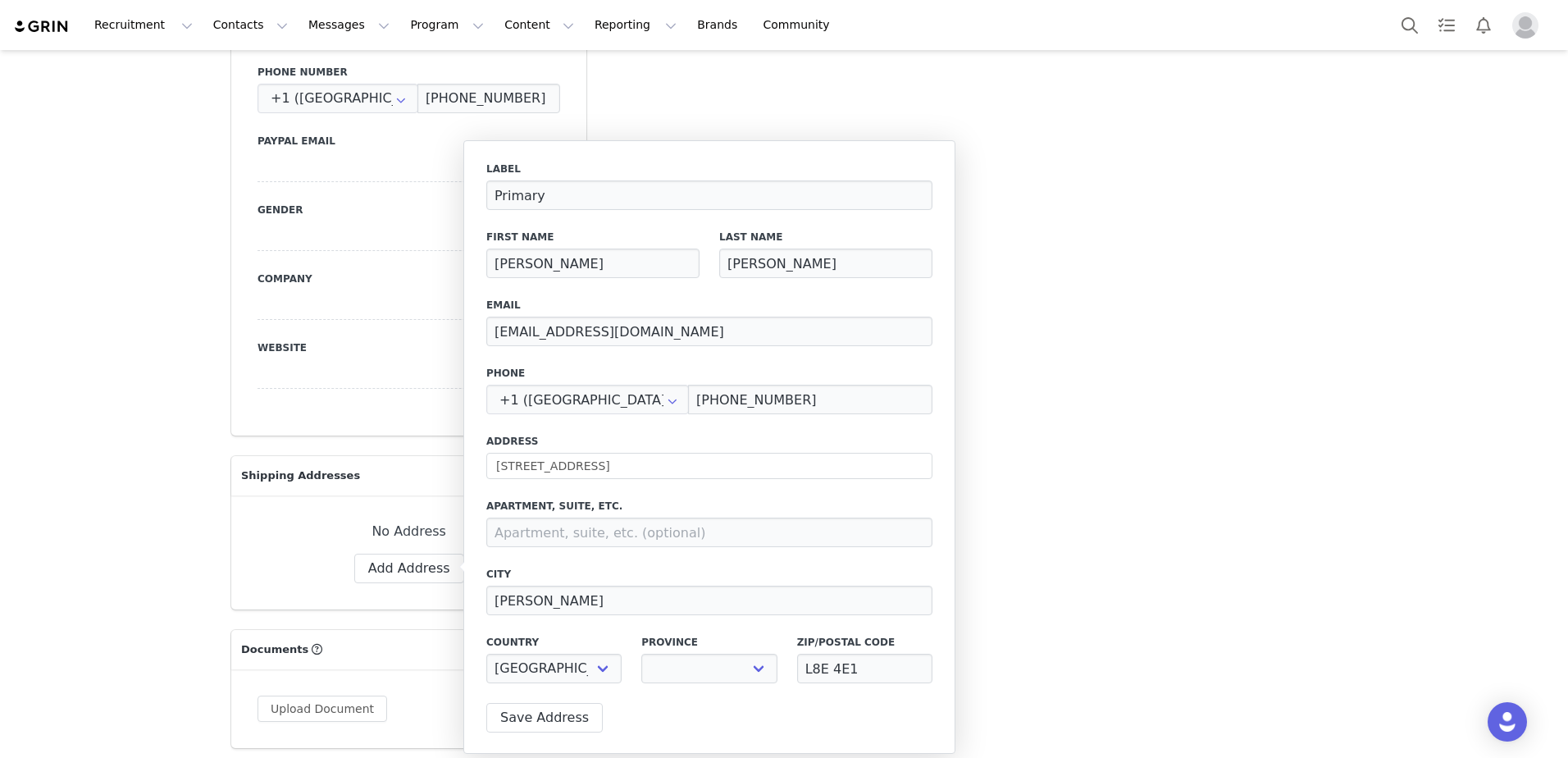
select select "[object Object]"
click at [566, 706] on button "Save Address" at bounding box center [544, 718] width 117 height 29
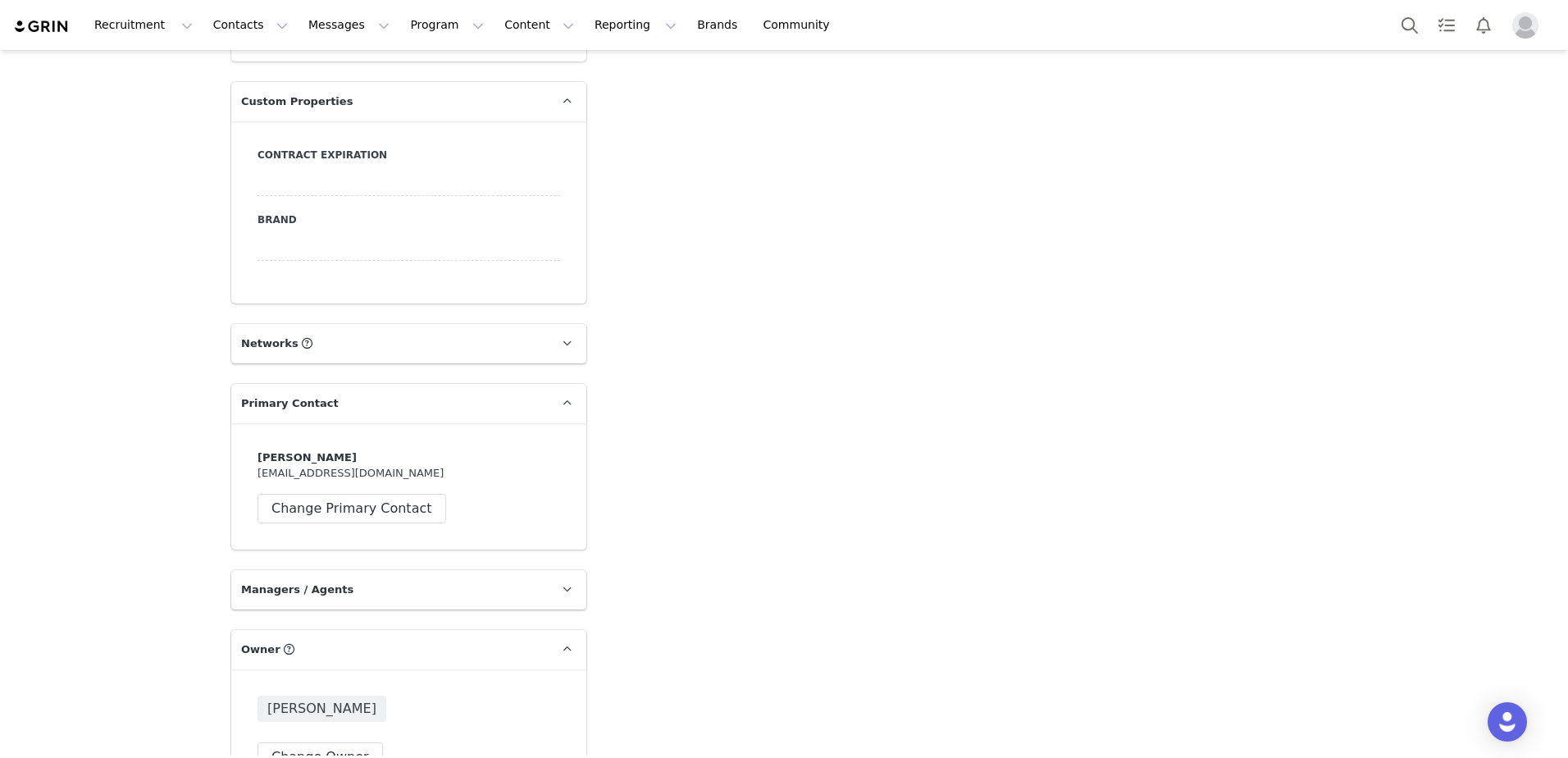
scroll to position [1557, 0]
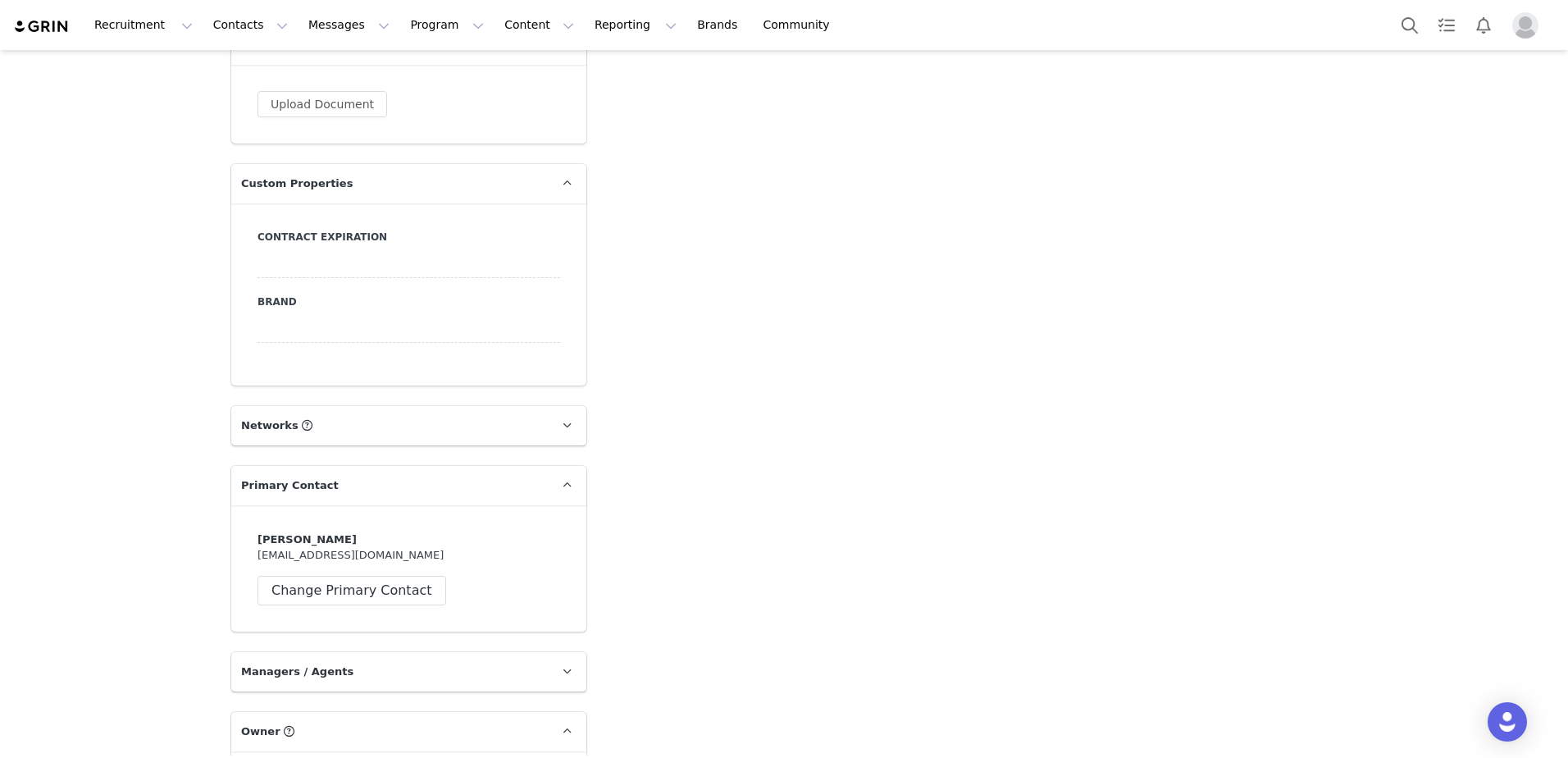
click at [334, 264] on div at bounding box center [408, 263] width 302 height 29
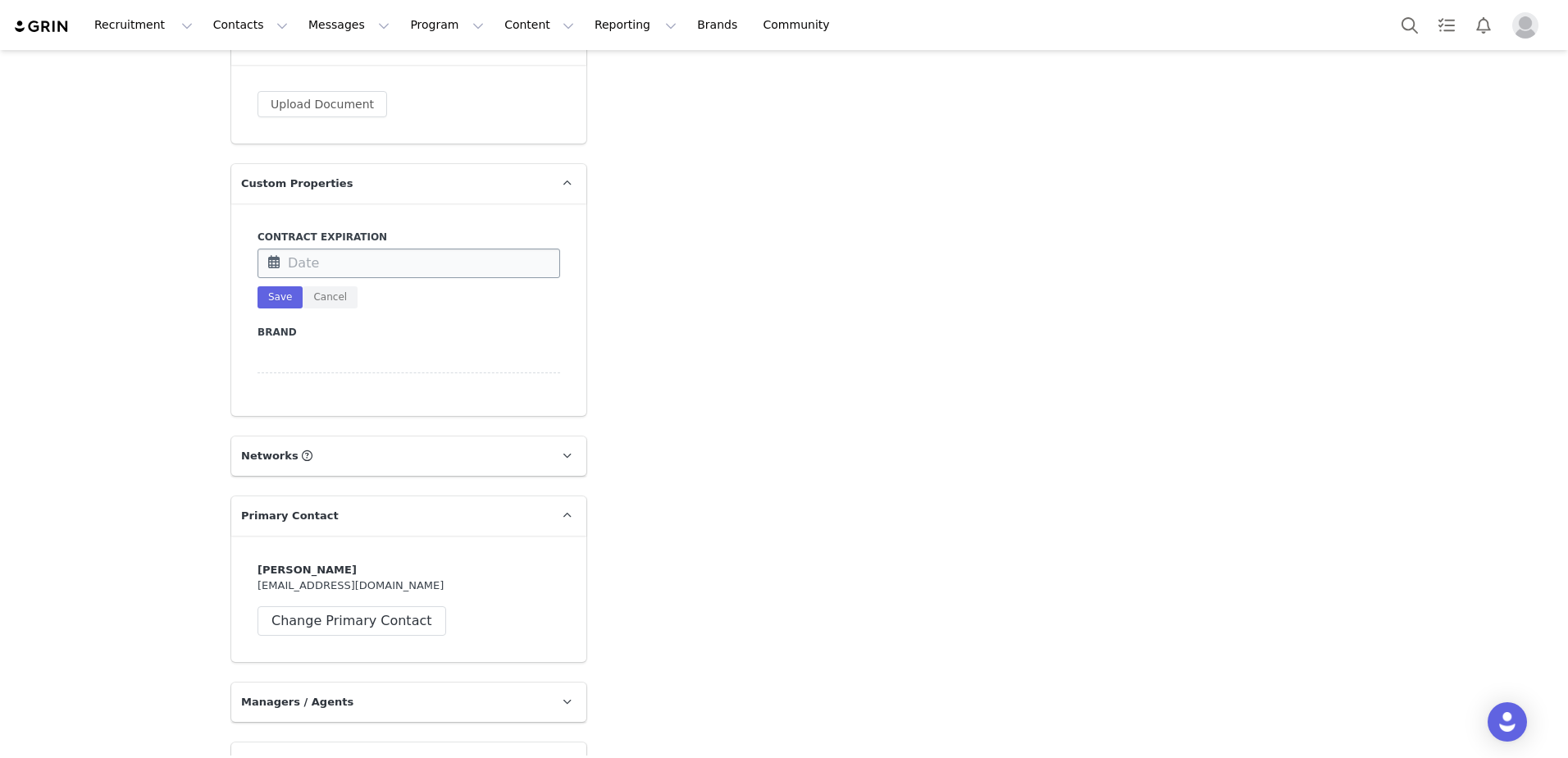
click at [328, 263] on input "text" at bounding box center [408, 263] width 302 height 29
click at [351, 302] on span "2025" at bounding box center [353, 308] width 42 height 16
click at [426, 419] on link "2026" at bounding box center [414, 419] width 39 height 27
click at [335, 461] on link "Oct" at bounding box center [354, 462] width 49 height 29
click at [483, 510] on span "31" at bounding box center [487, 508] width 20 height 20
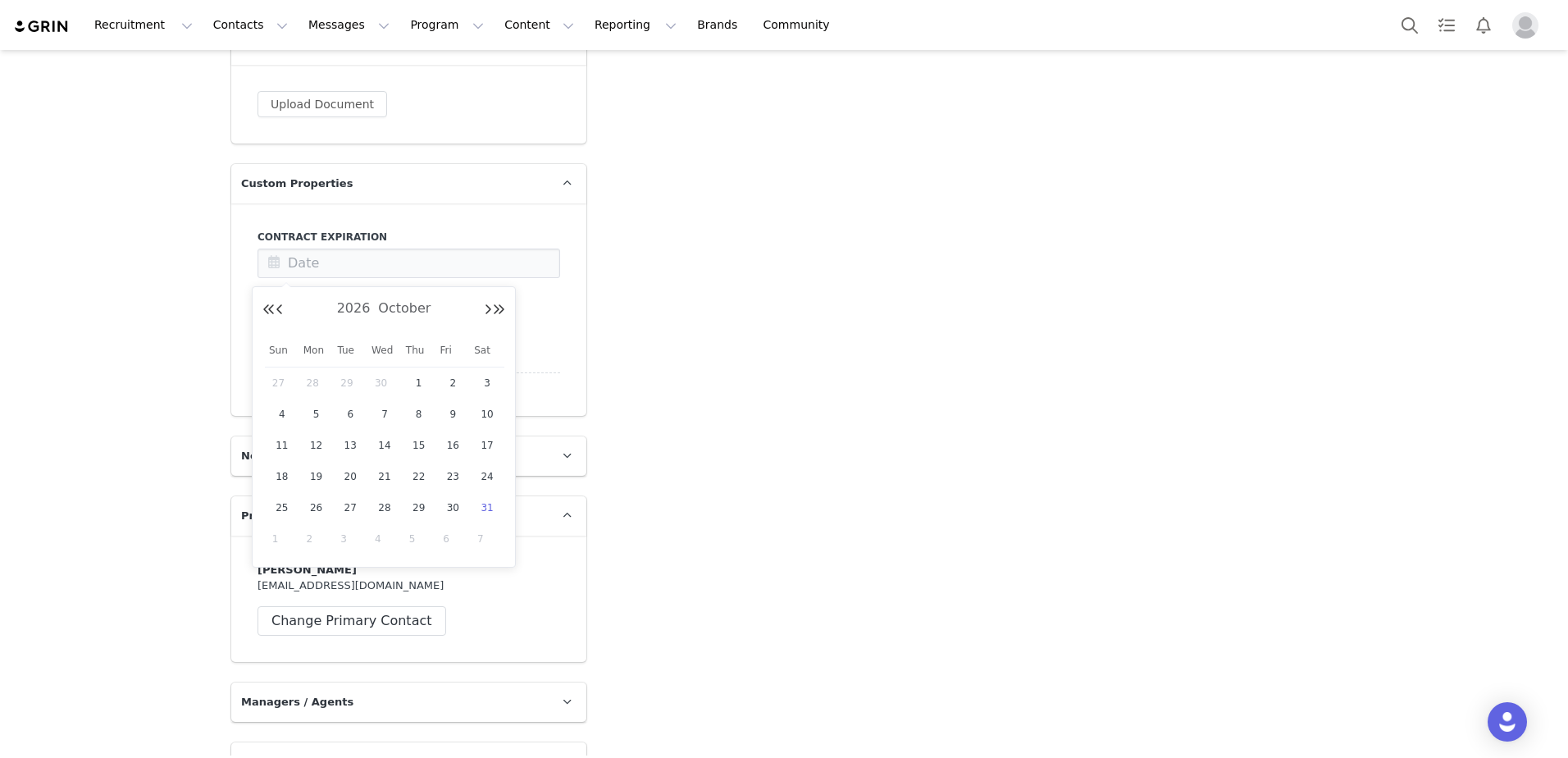
type input "Oct 31 2026"
click at [271, 299] on button "Save" at bounding box center [280, 298] width 45 height 23
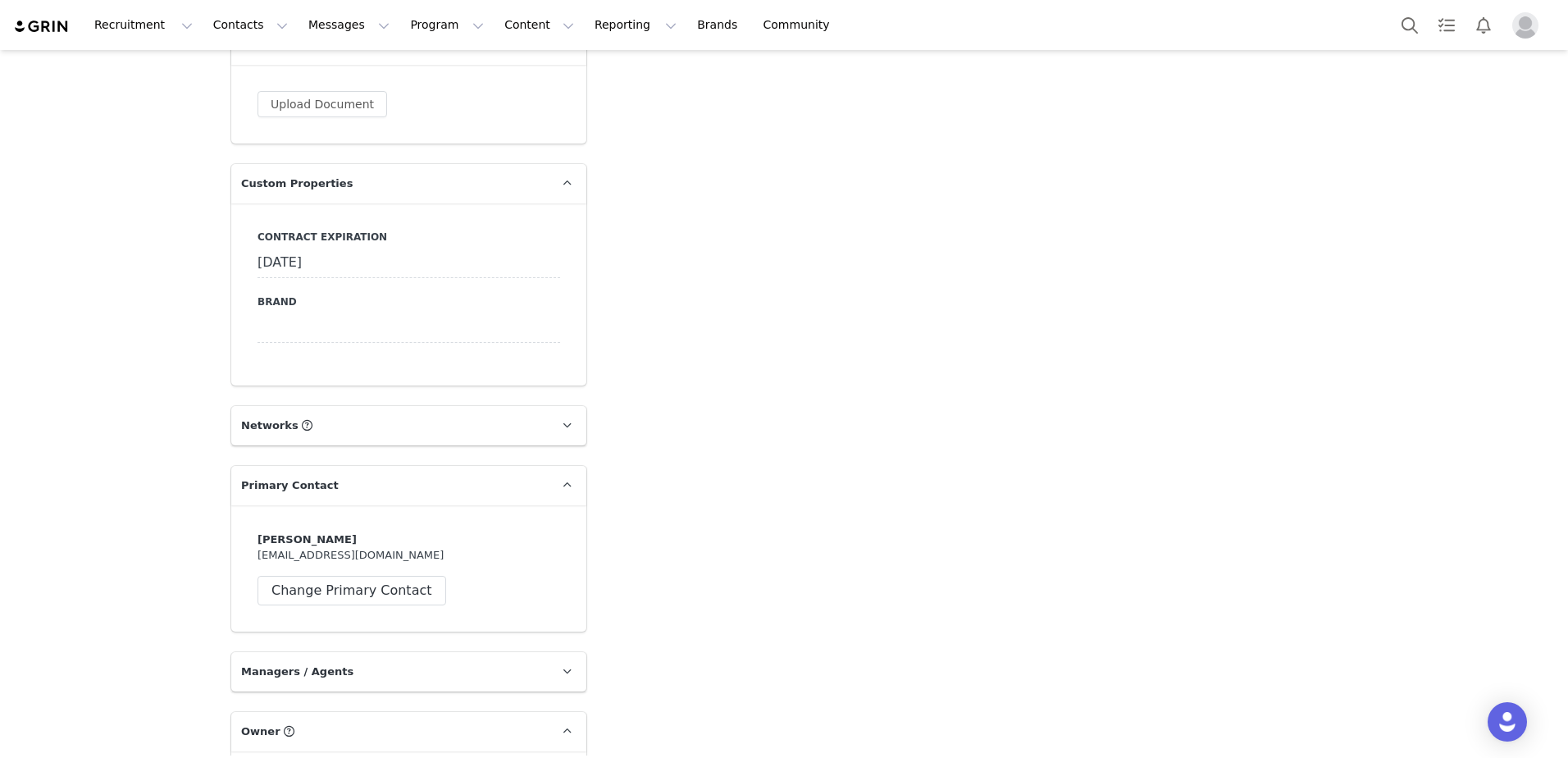
click at [277, 320] on div at bounding box center [408, 328] width 302 height 29
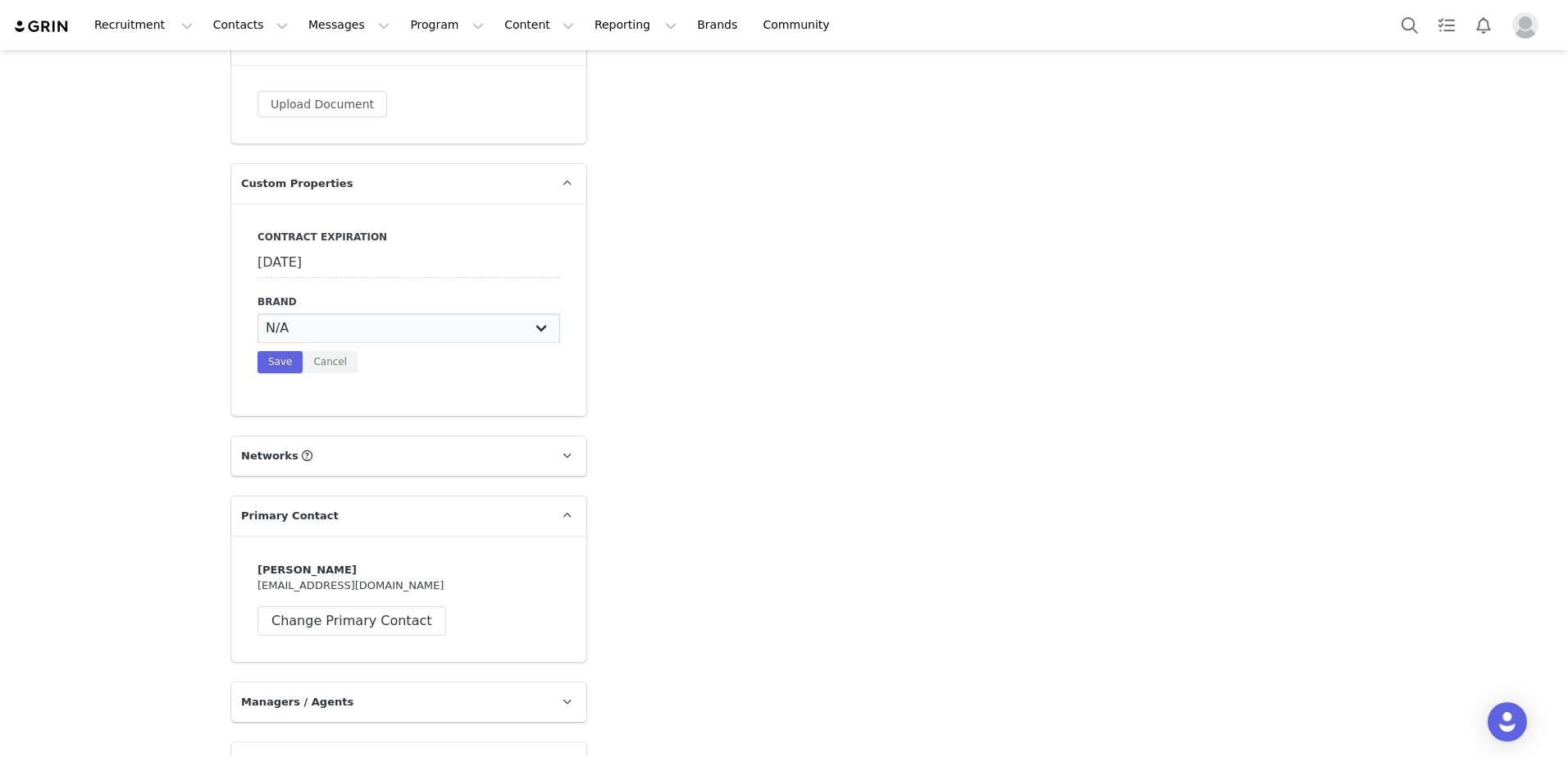
click at [288, 325] on select "N/A BASIC GR8 SIMPLY" at bounding box center [408, 328] width 302 height 29
select select "BASIC"
click at [257, 313] on select "N/A BASIC GR8 SIMPLY" at bounding box center [408, 328] width 302 height 29
click at [271, 352] on button "Save" at bounding box center [280, 362] width 45 height 23
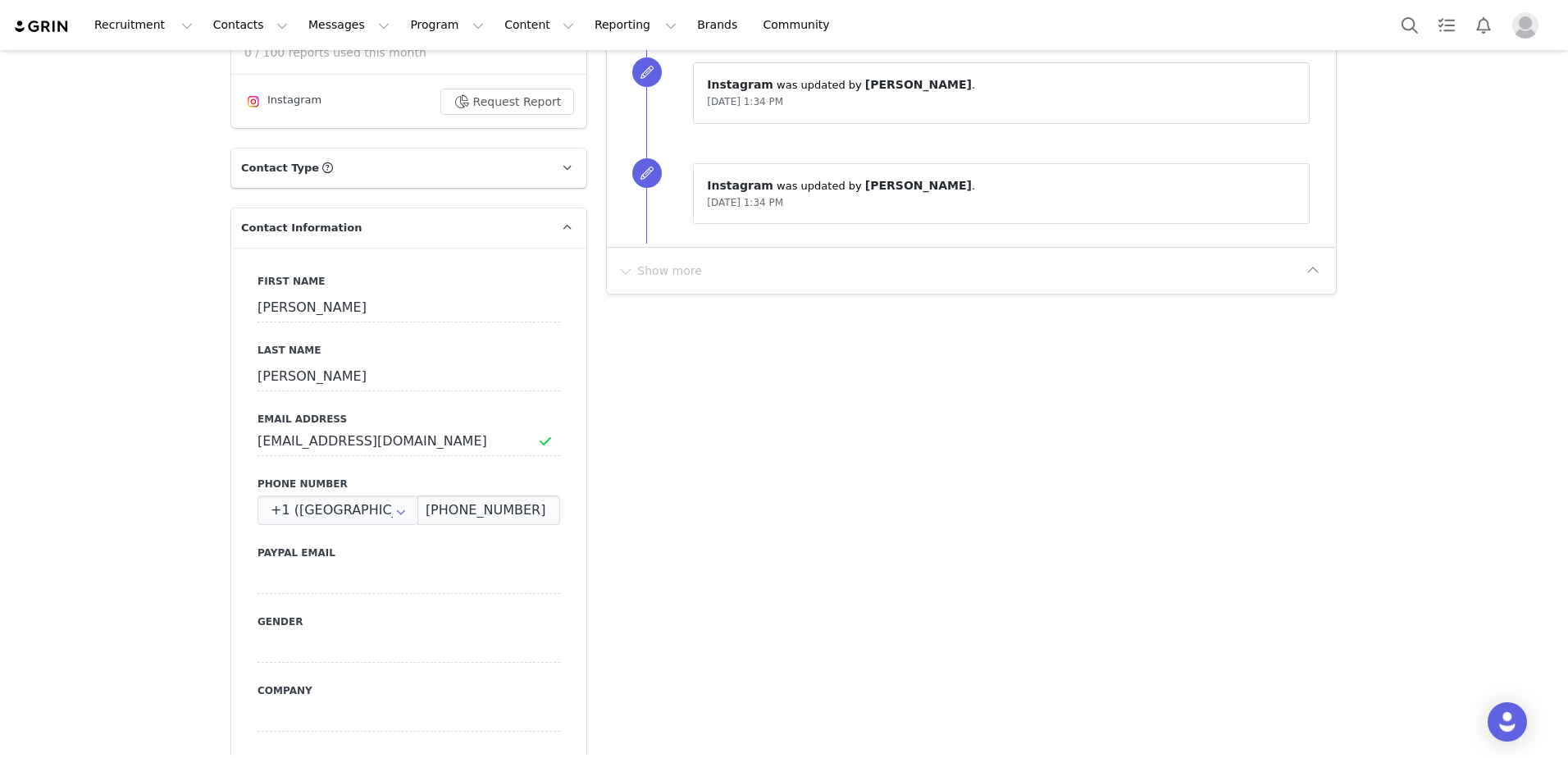
scroll to position [0, 0]
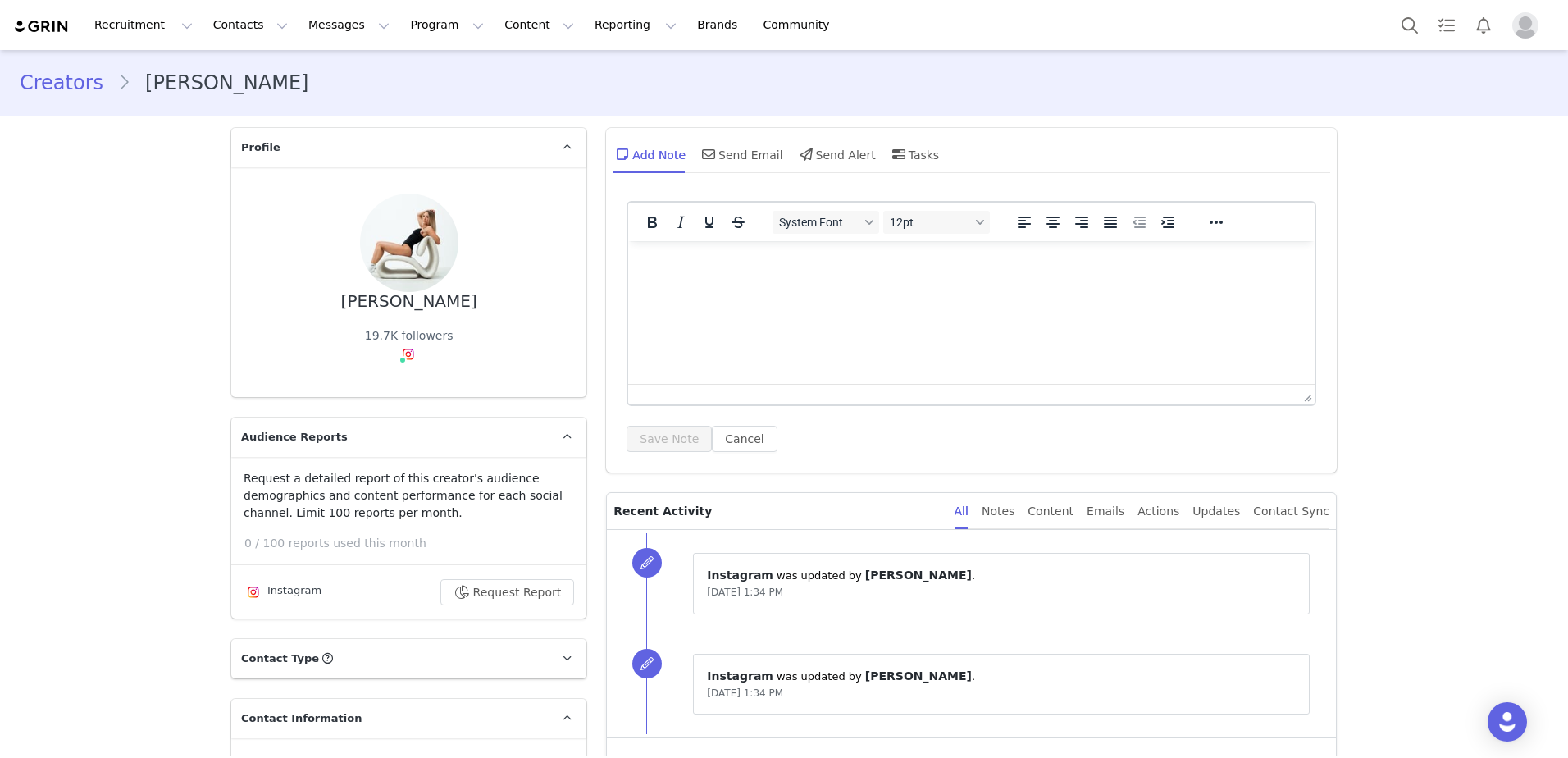
click at [73, 78] on link "Creators" at bounding box center [69, 82] width 98 height 29
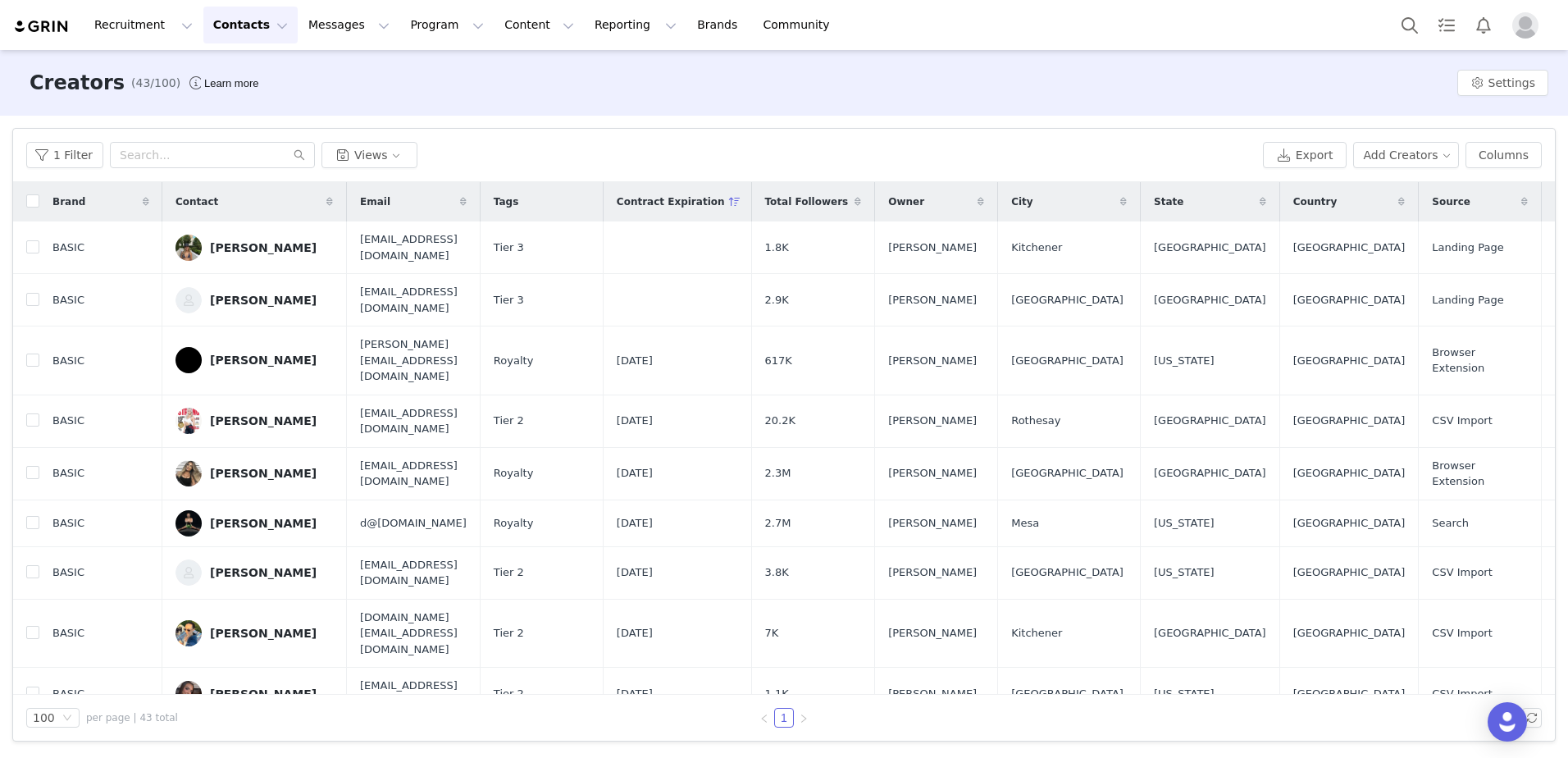
click at [1204, 33] on div "Recruitment Recruitment Creator Search Curated Lists Landing Pages Web Extensio…" at bounding box center [784, 25] width 1568 height 50
